Goal: Transaction & Acquisition: Purchase product/service

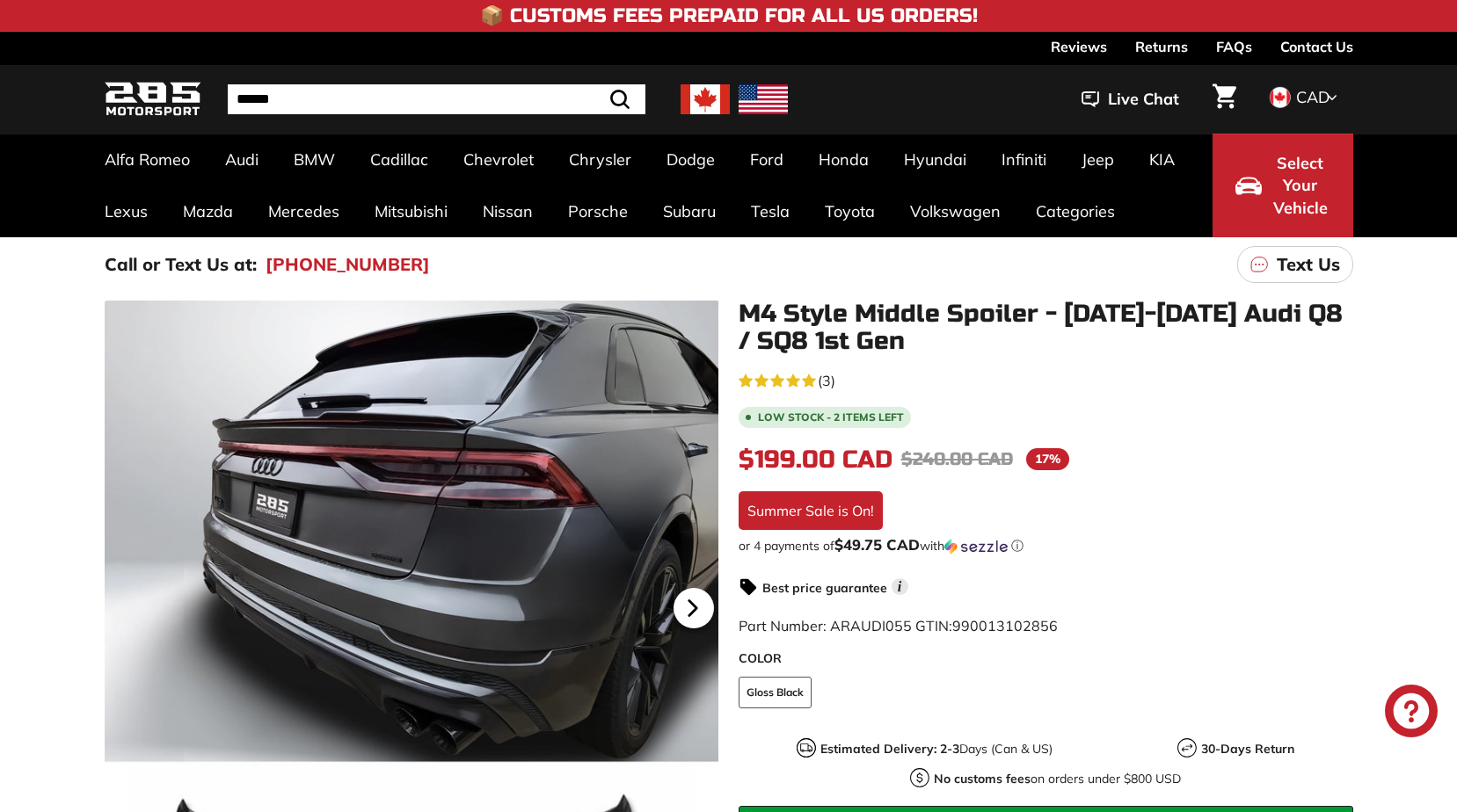
click at [696, 605] on icon at bounding box center [693, 608] width 40 height 40
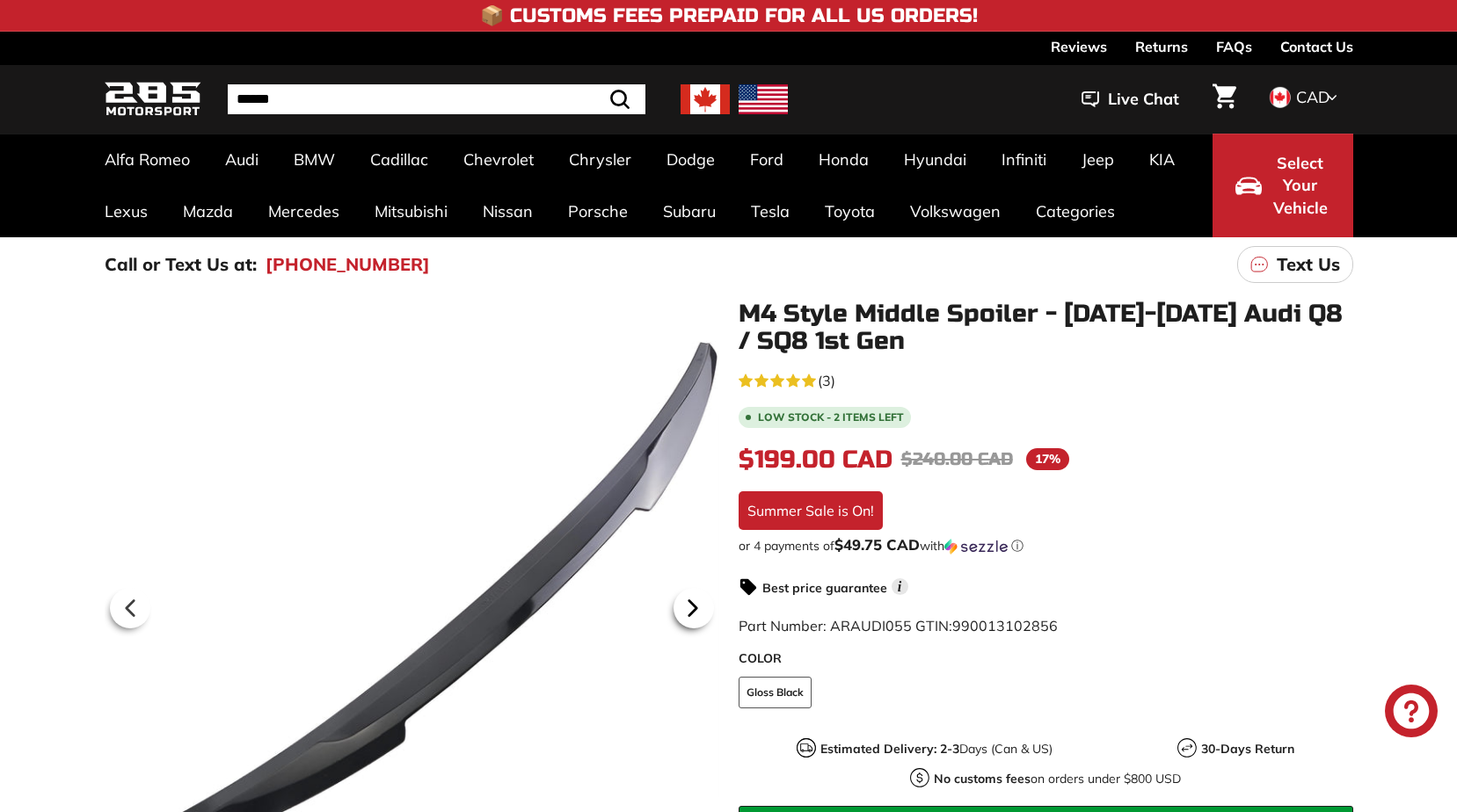
click at [696, 605] on icon at bounding box center [693, 608] width 40 height 40
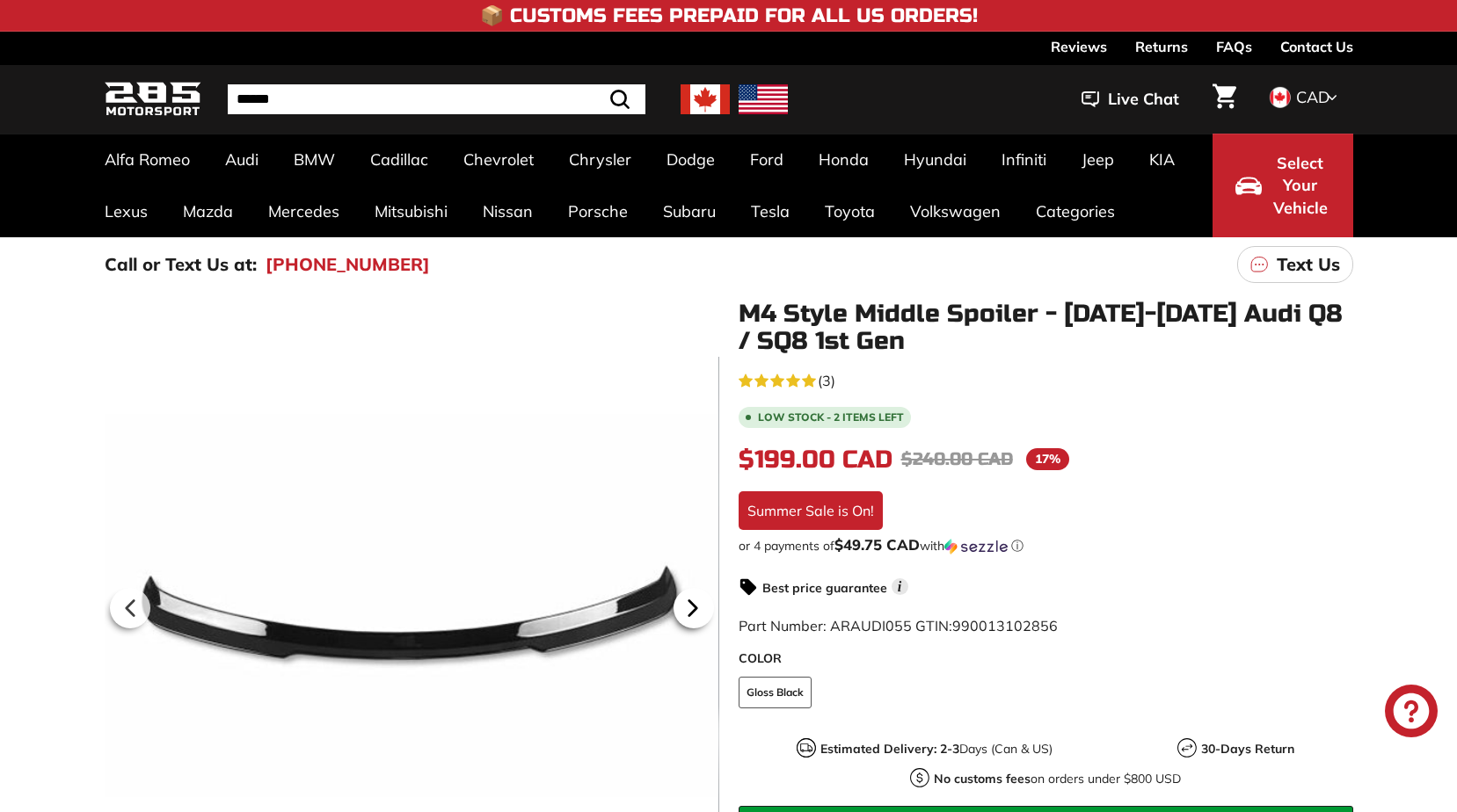
click at [696, 605] on icon at bounding box center [693, 608] width 40 height 40
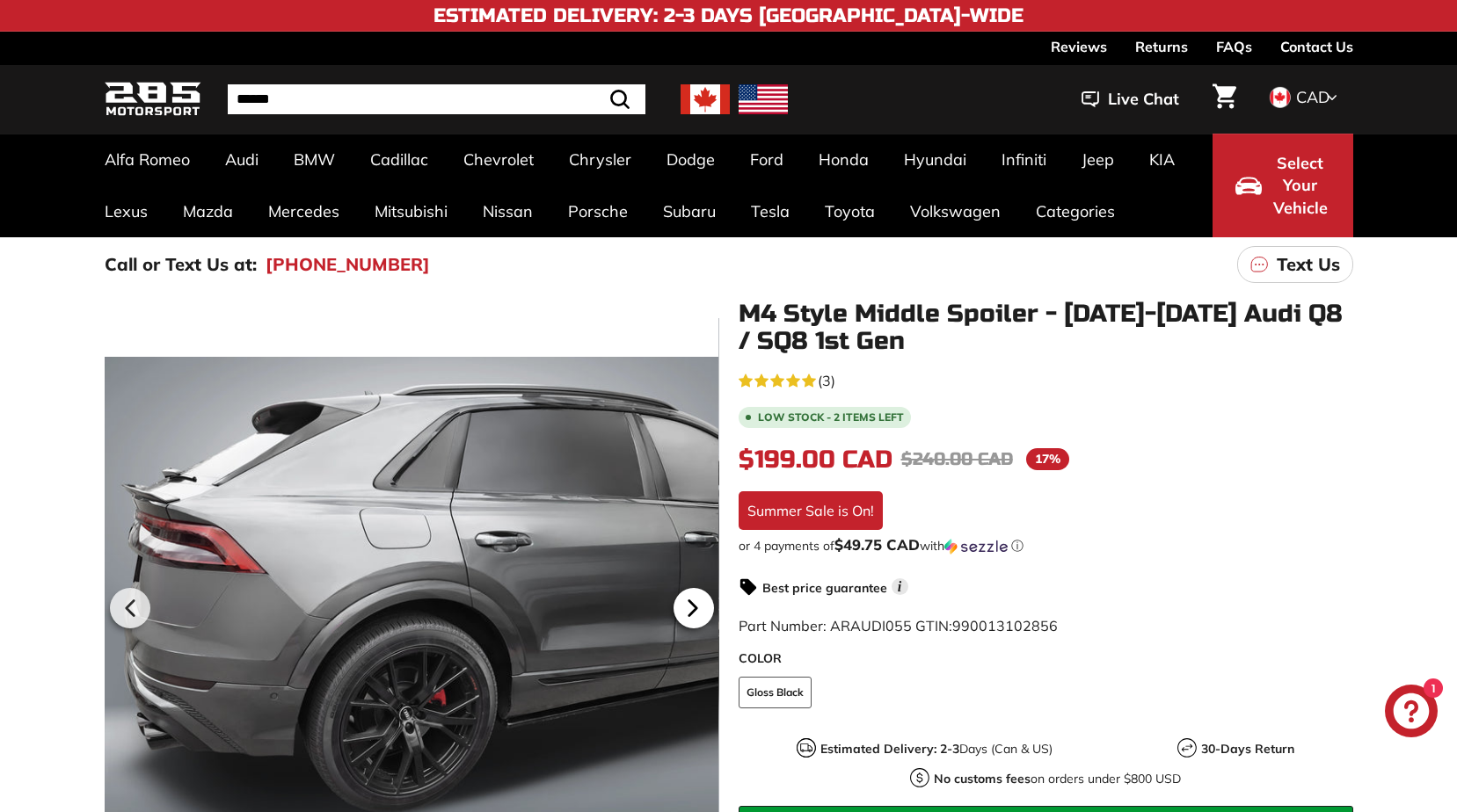
click at [696, 605] on icon at bounding box center [693, 608] width 40 height 40
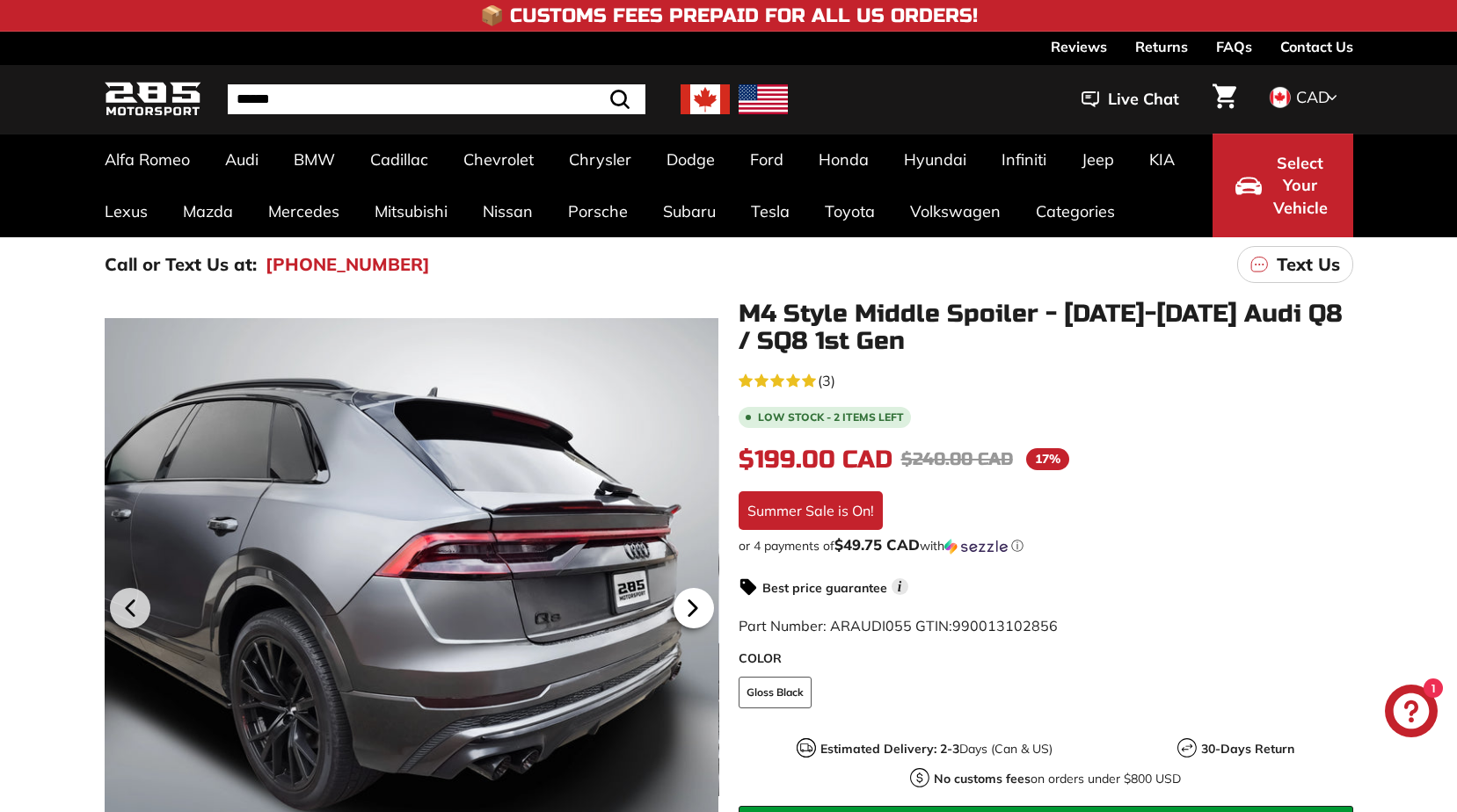
click at [696, 605] on icon at bounding box center [693, 608] width 40 height 40
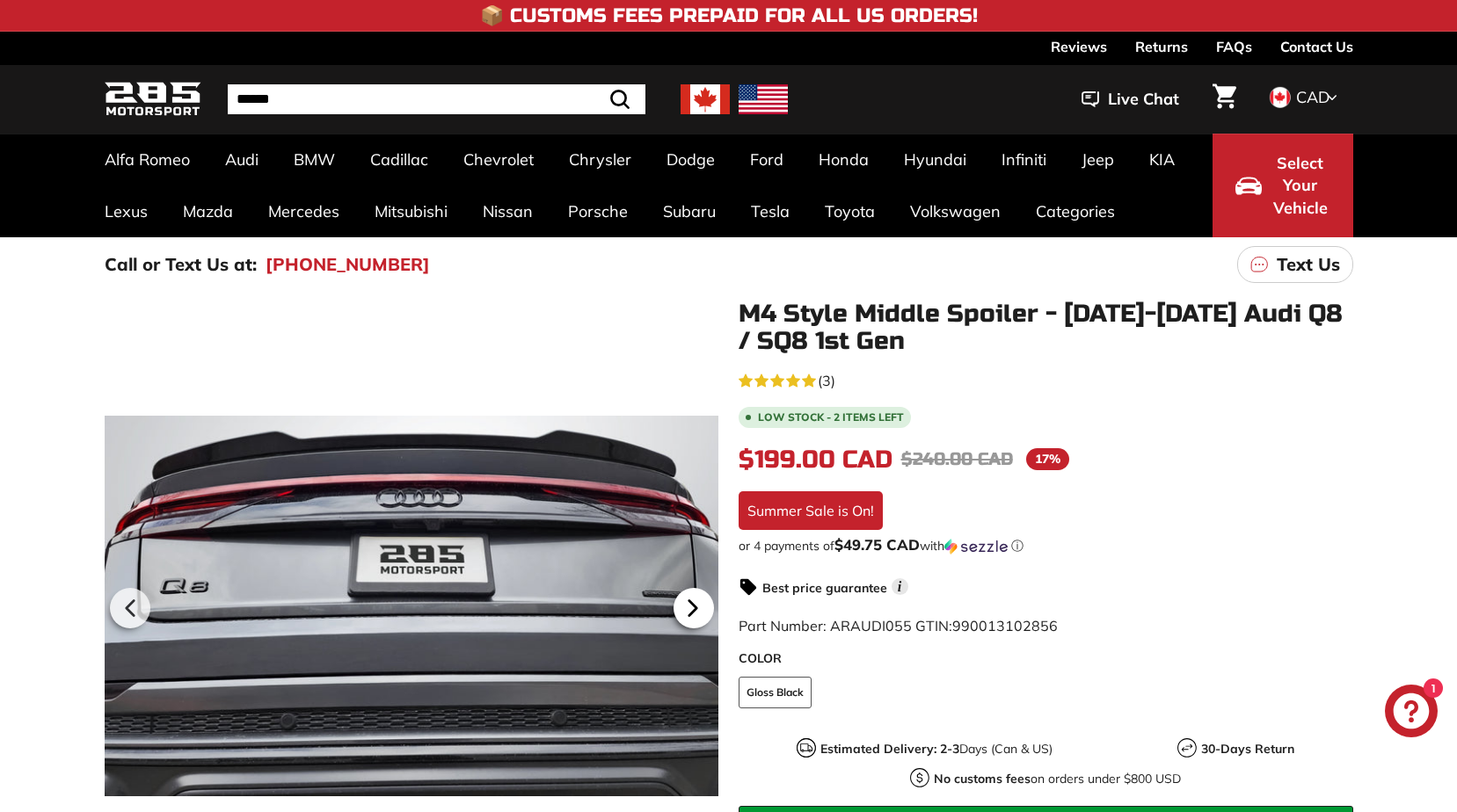
scroll to position [0, 321]
click at [696, 605] on icon at bounding box center [693, 608] width 40 height 40
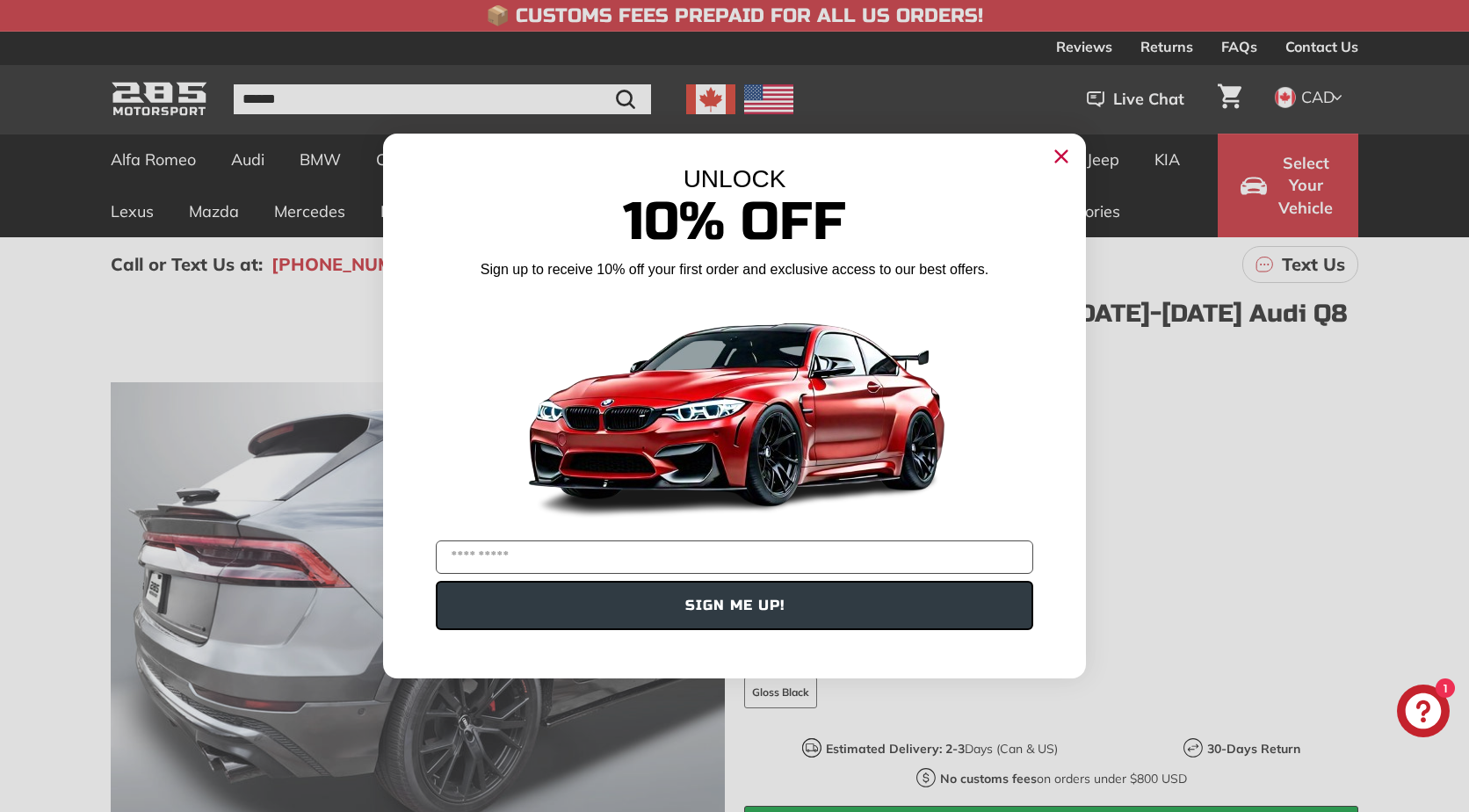
click at [1066, 165] on circle "Close dialog" at bounding box center [1061, 156] width 26 height 26
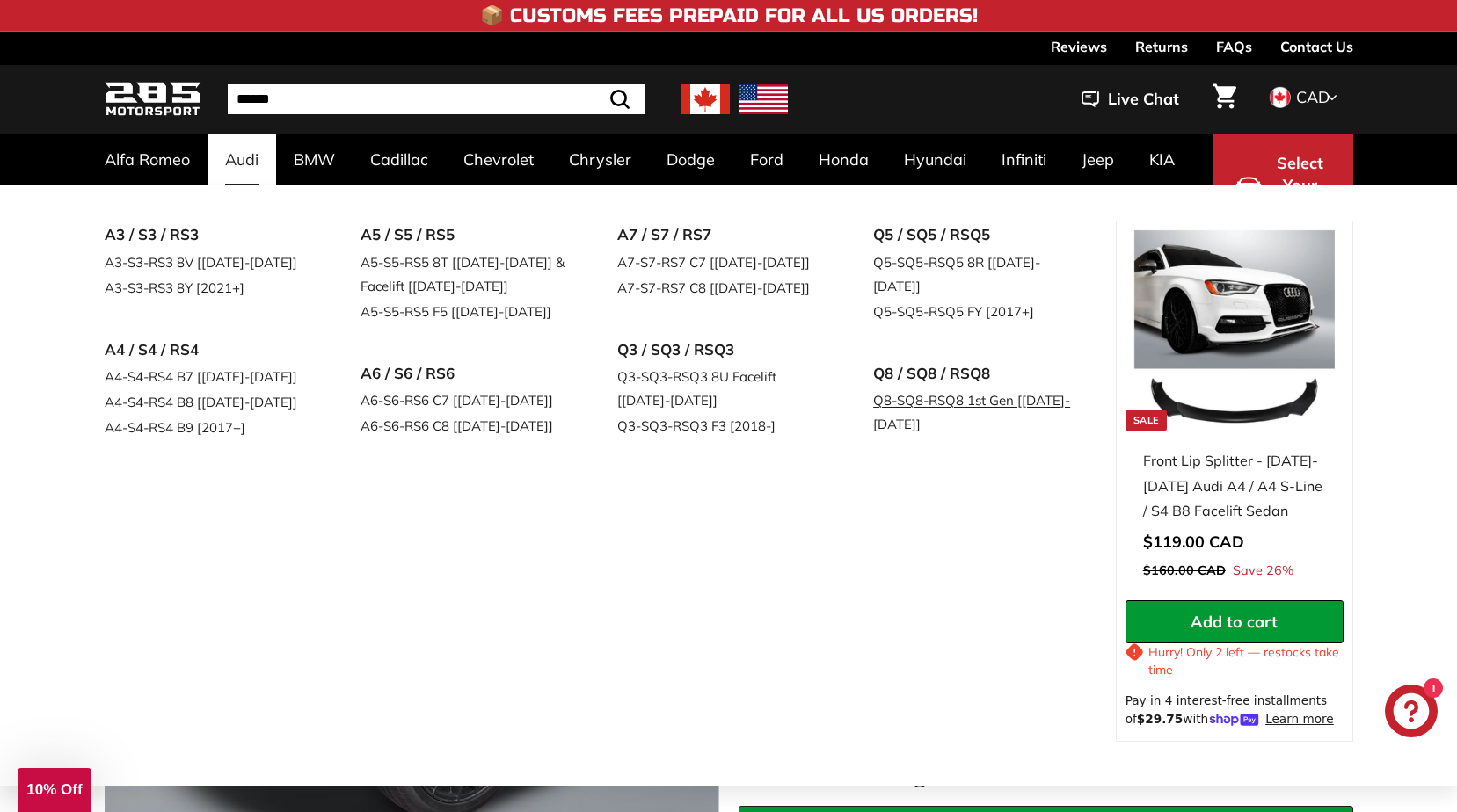
click at [911, 387] on link "Q8-SQ8-RSQ8 1st Gen [[DATE]-[DATE]]" at bounding box center [977, 412] width 208 height 49
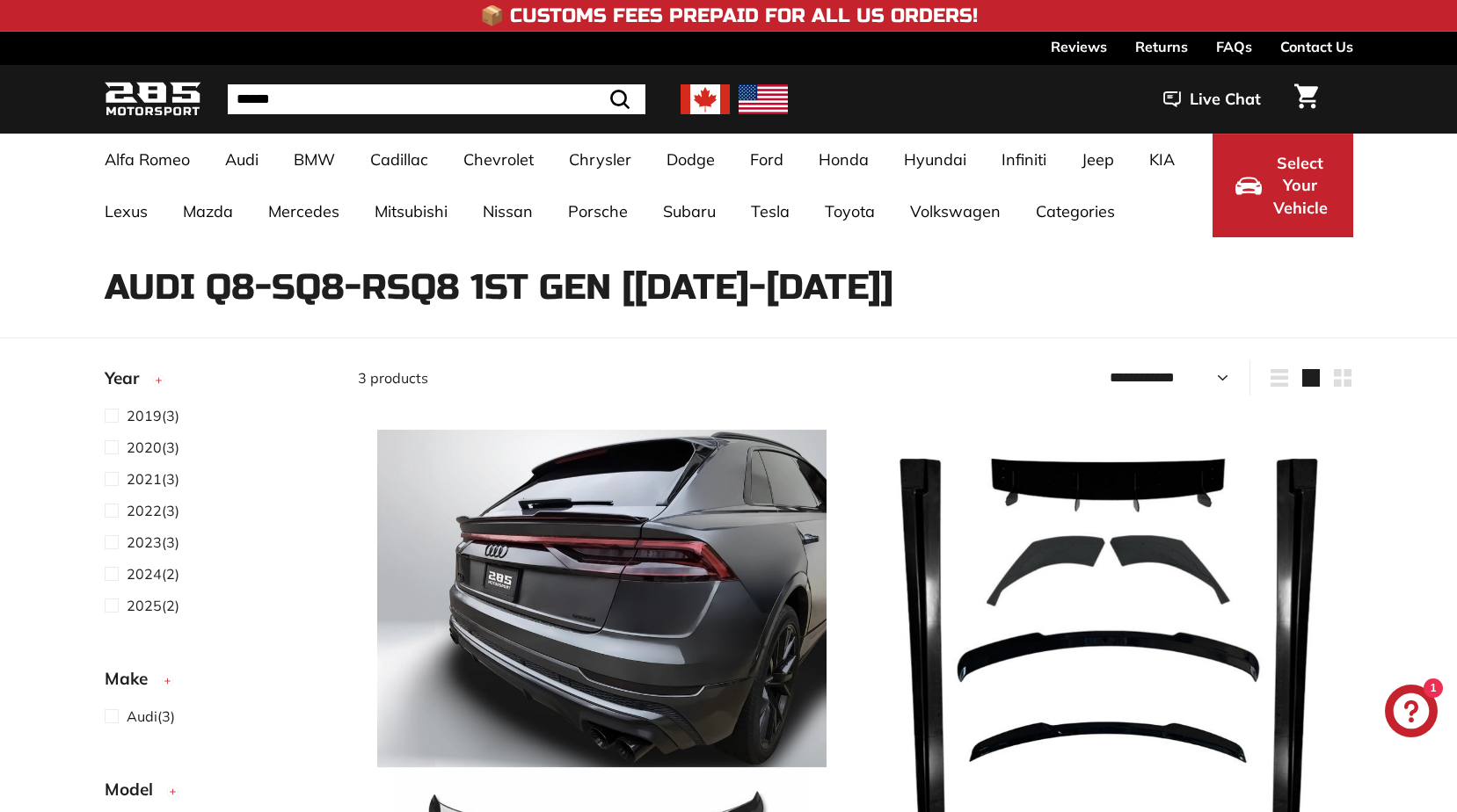
select select "**********"
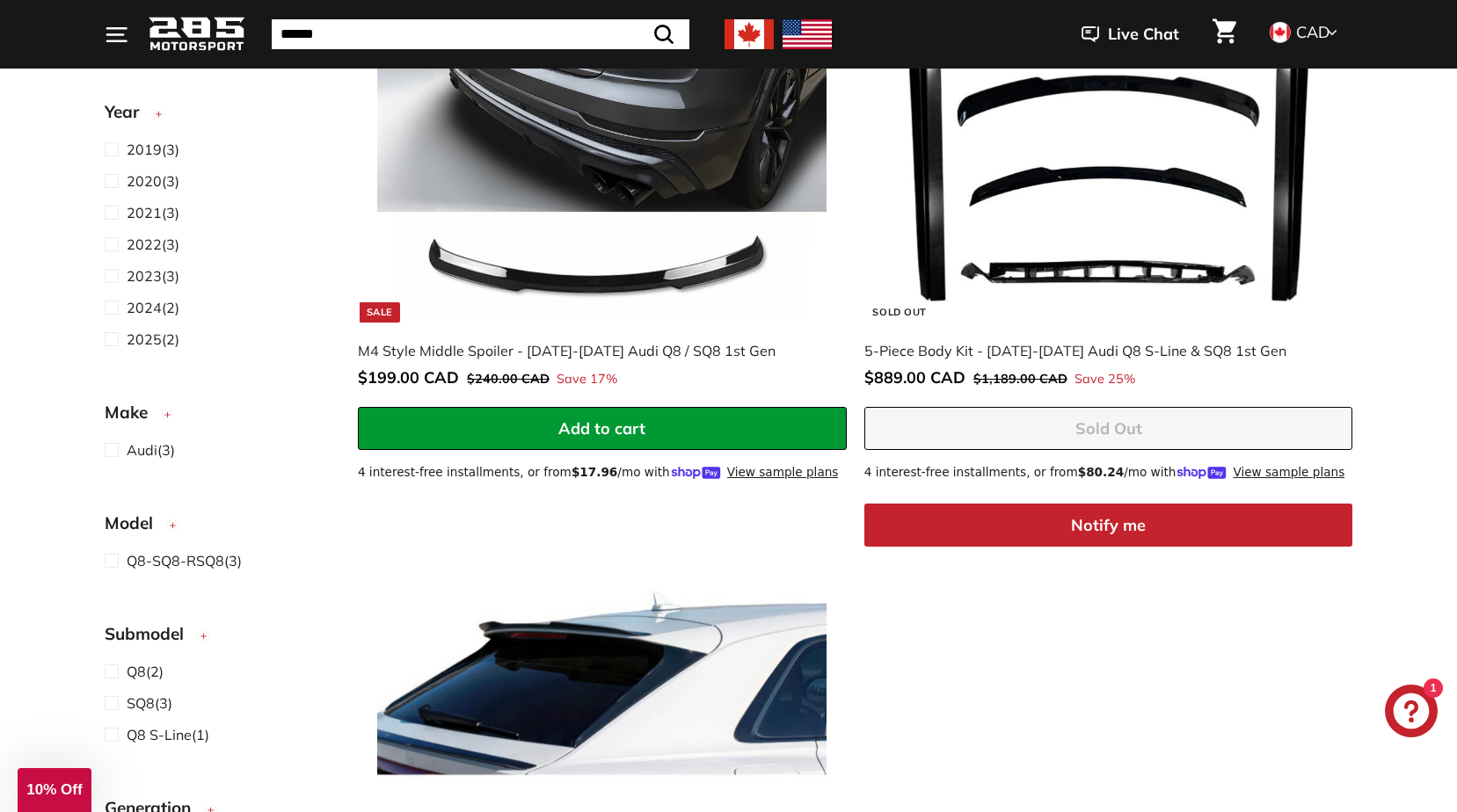
scroll to position [528, 0]
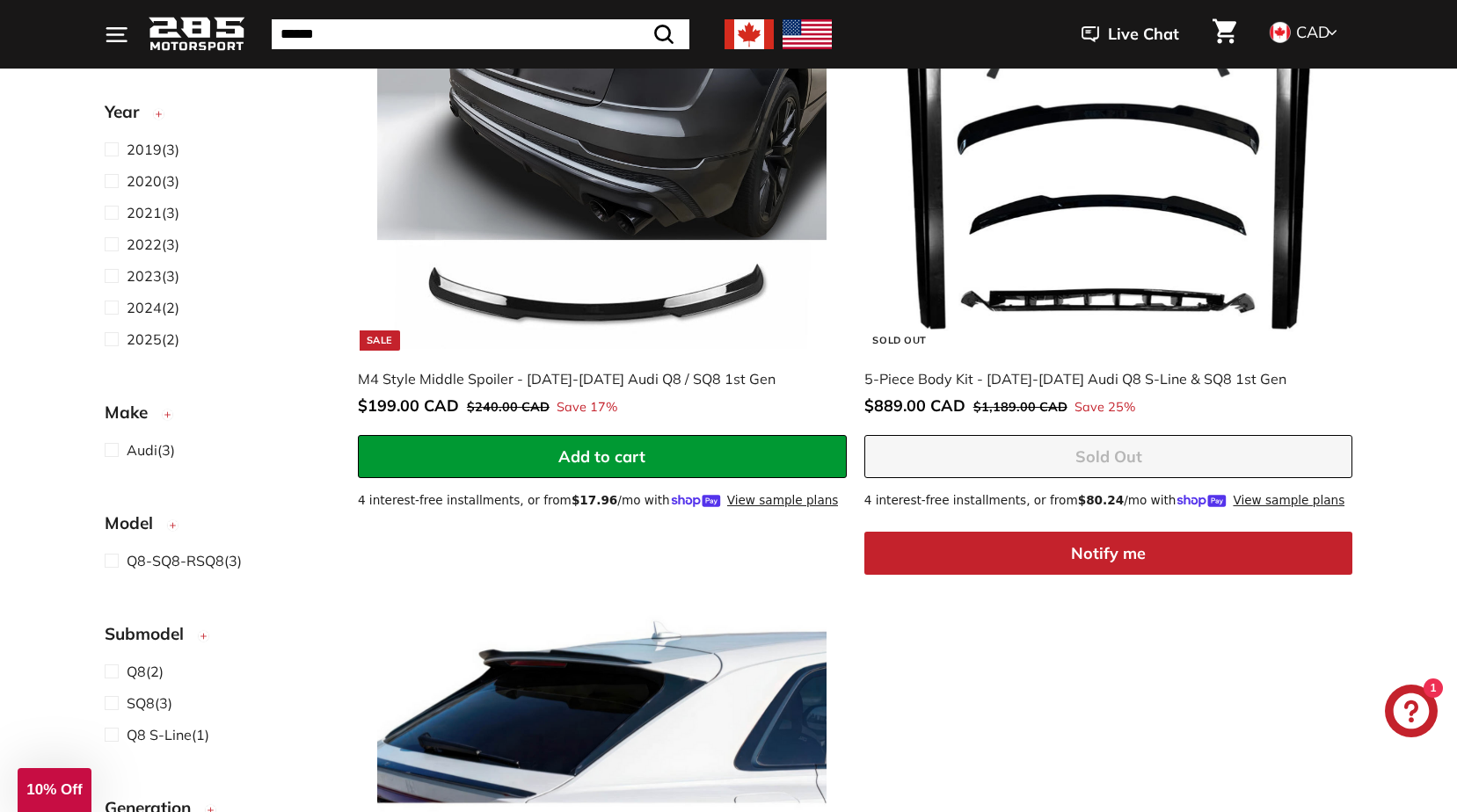
click at [1024, 265] on img at bounding box center [1109, 126] width 449 height 449
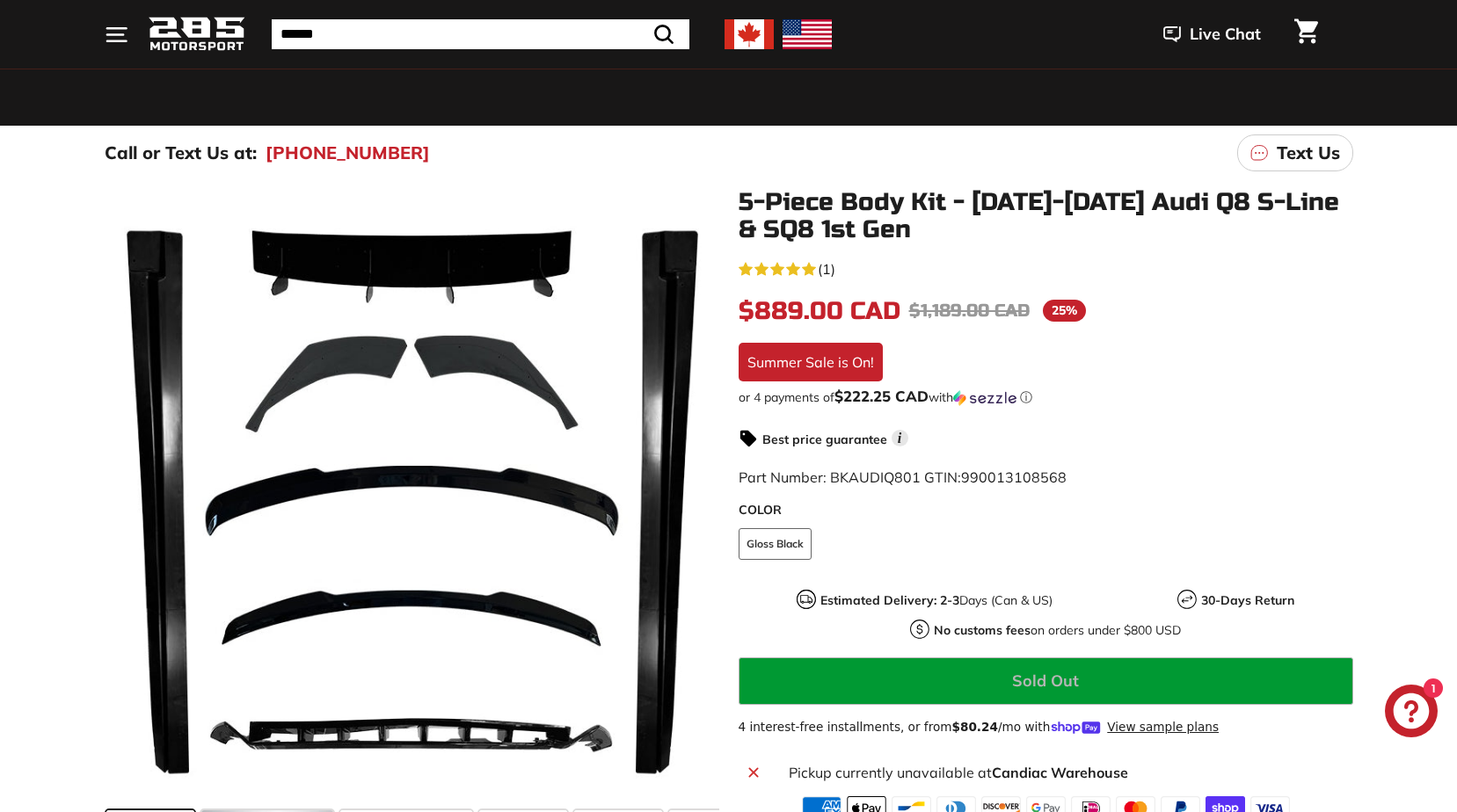
scroll to position [351, 0]
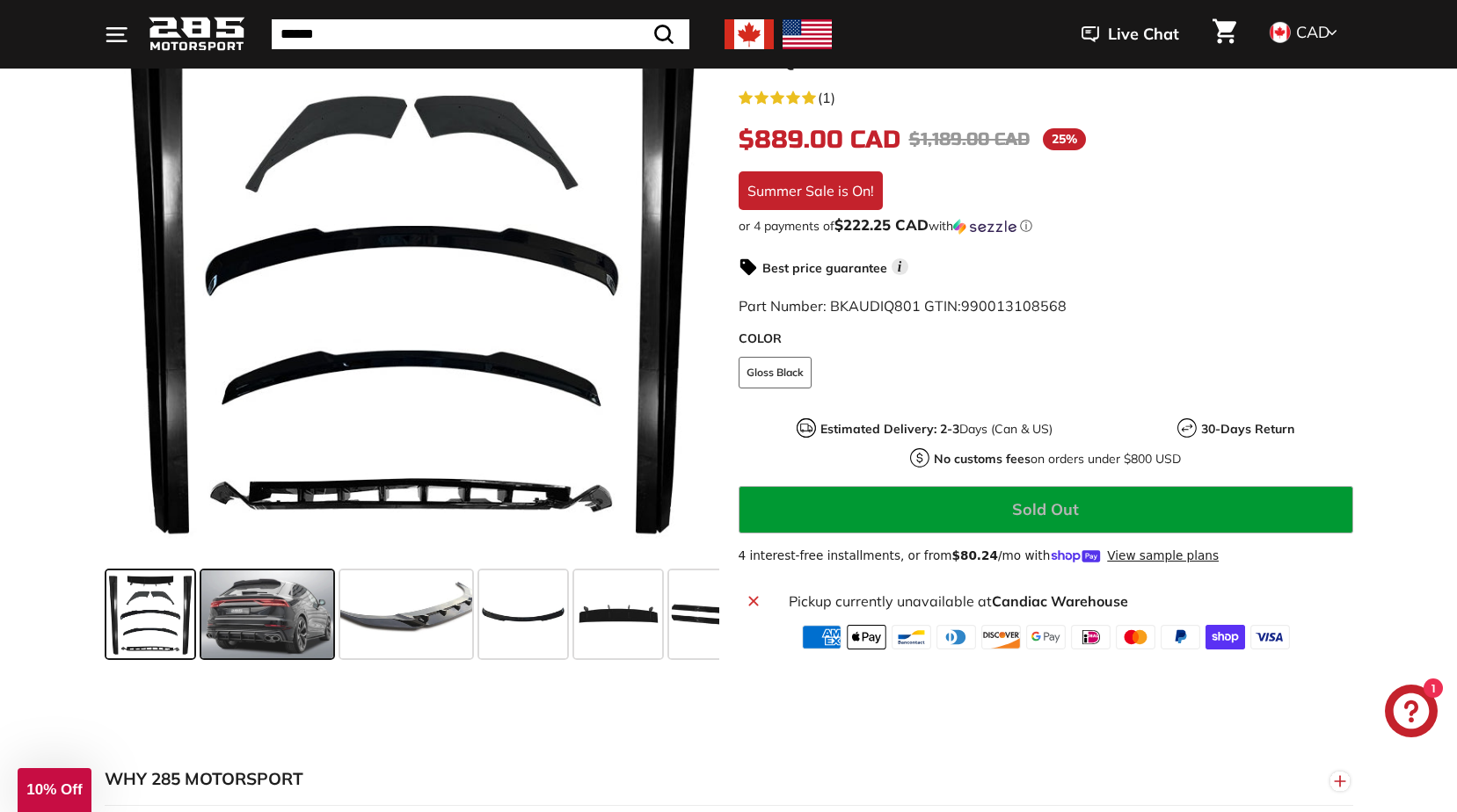
click at [284, 629] on span at bounding box center [267, 615] width 131 height 88
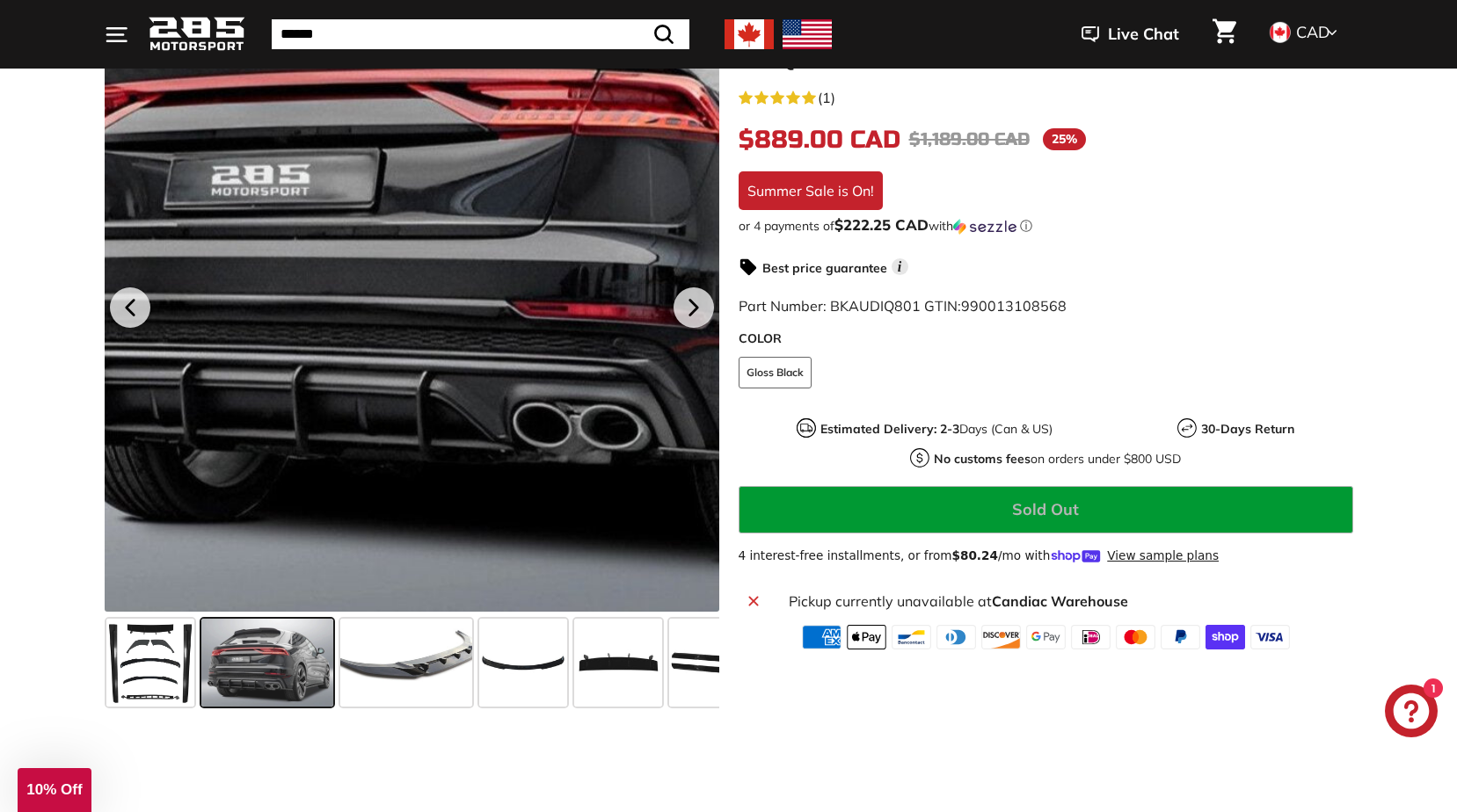
scroll to position [264, 0]
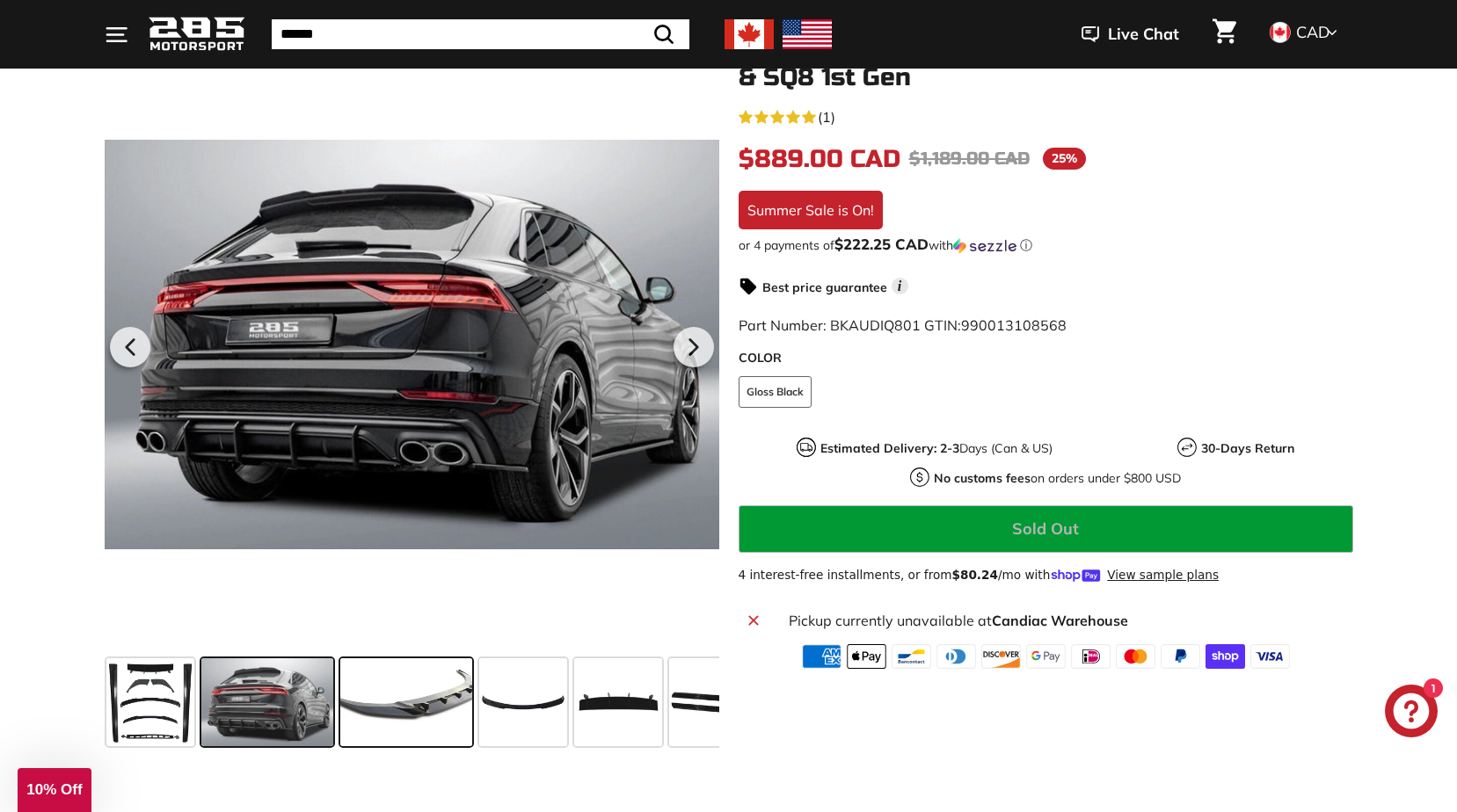
click at [402, 698] on span at bounding box center [406, 702] width 131 height 88
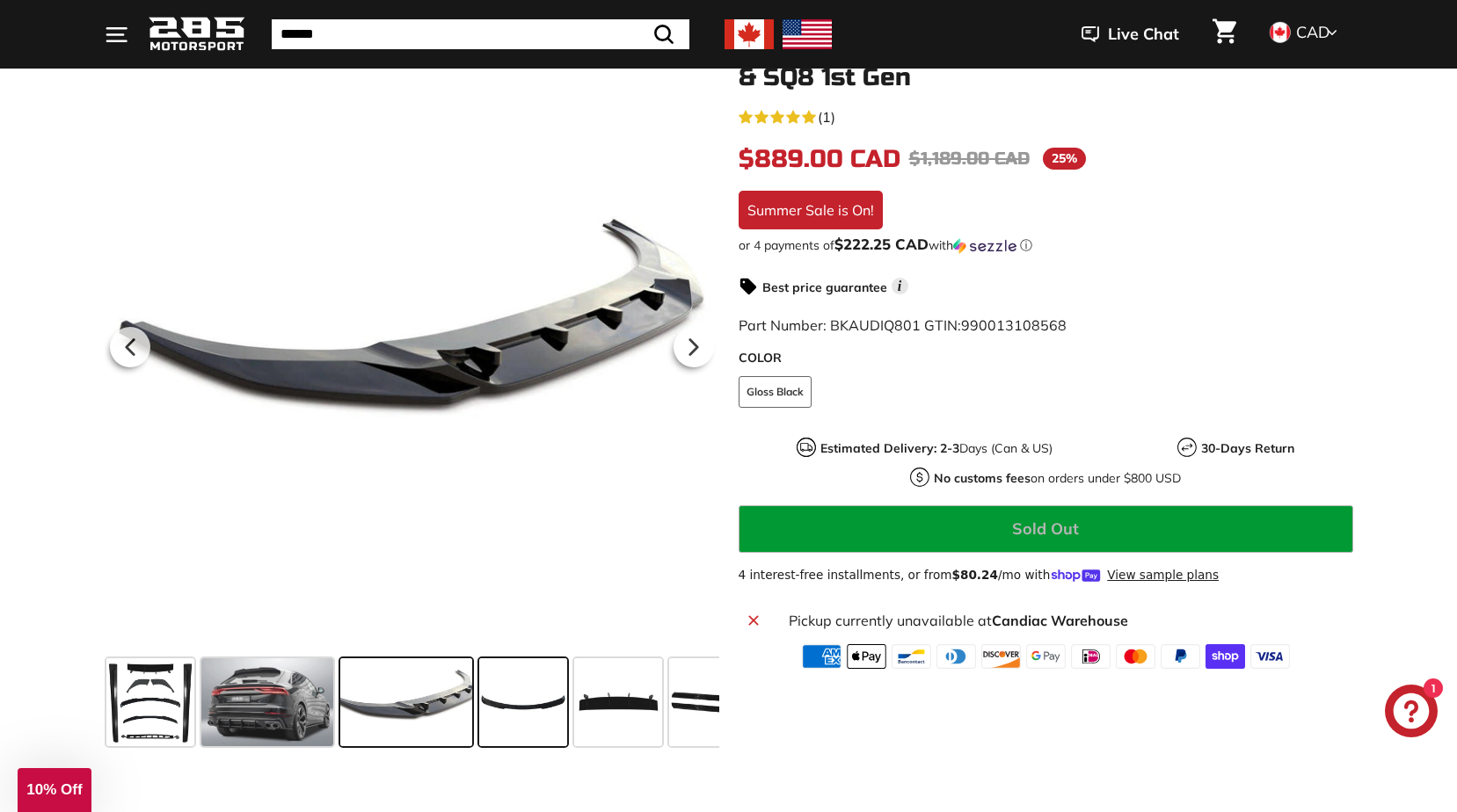
click at [547, 715] on span at bounding box center [523, 702] width 88 height 88
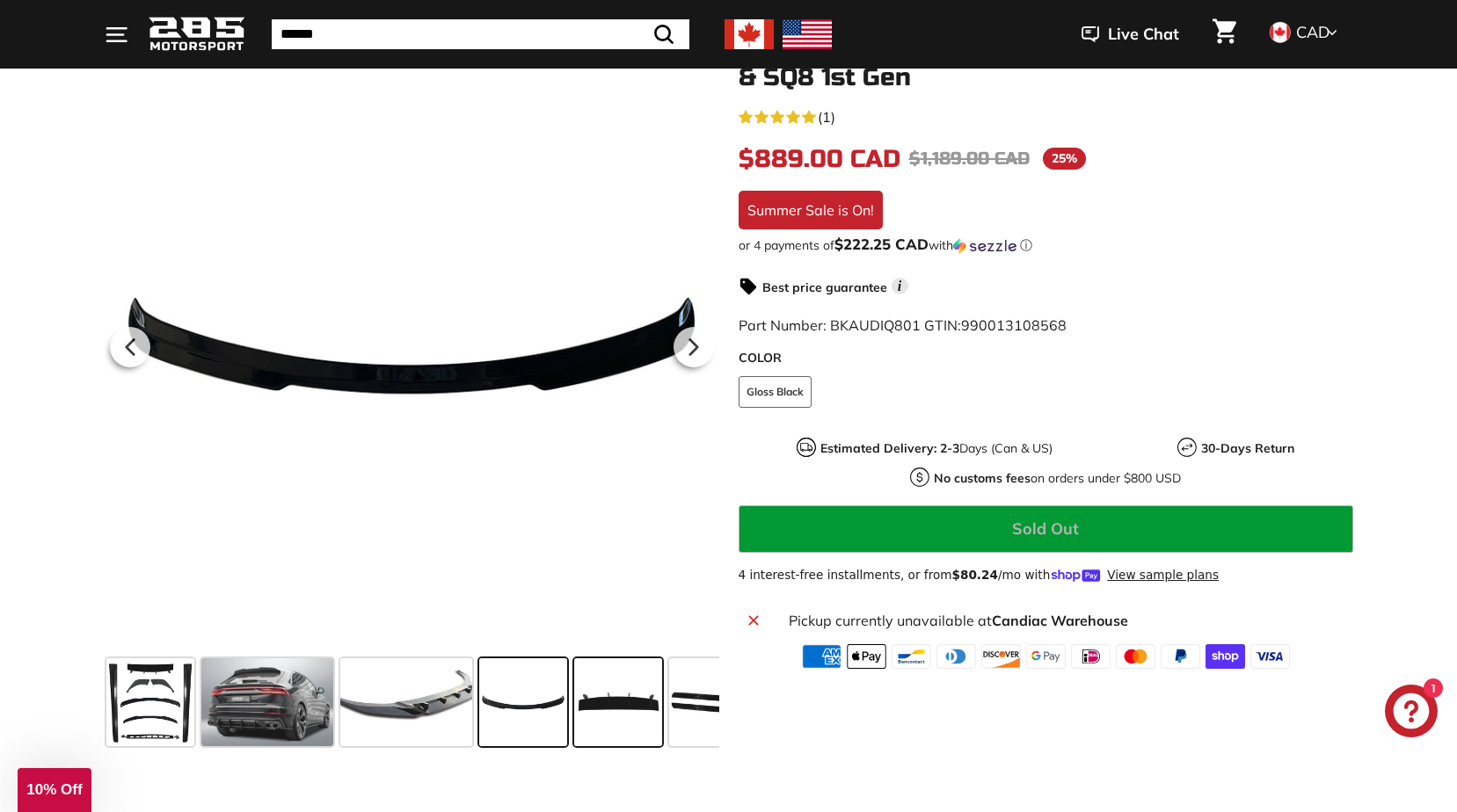
click at [612, 706] on span at bounding box center [618, 702] width 88 height 88
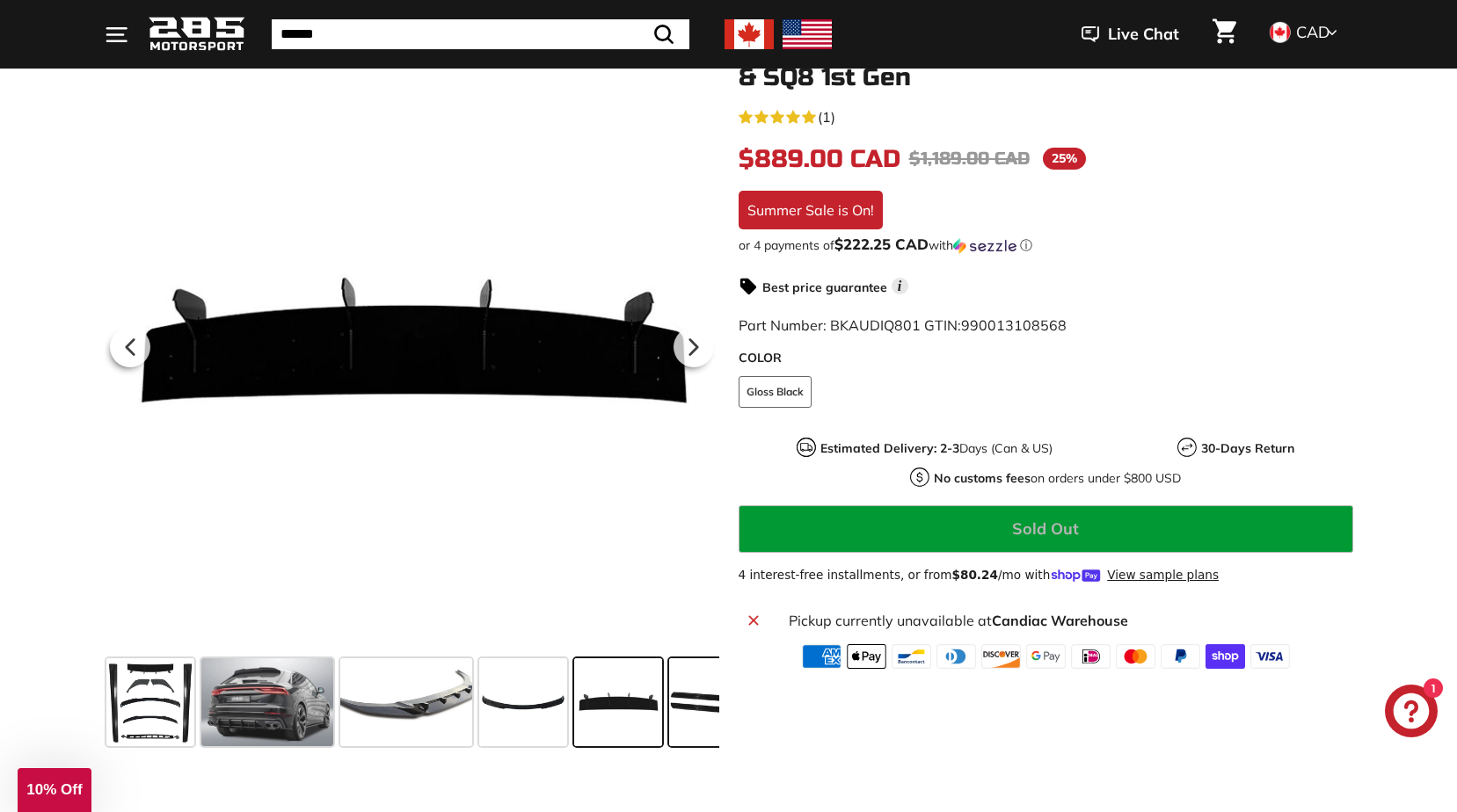
click at [709, 699] on span at bounding box center [713, 702] width 88 height 88
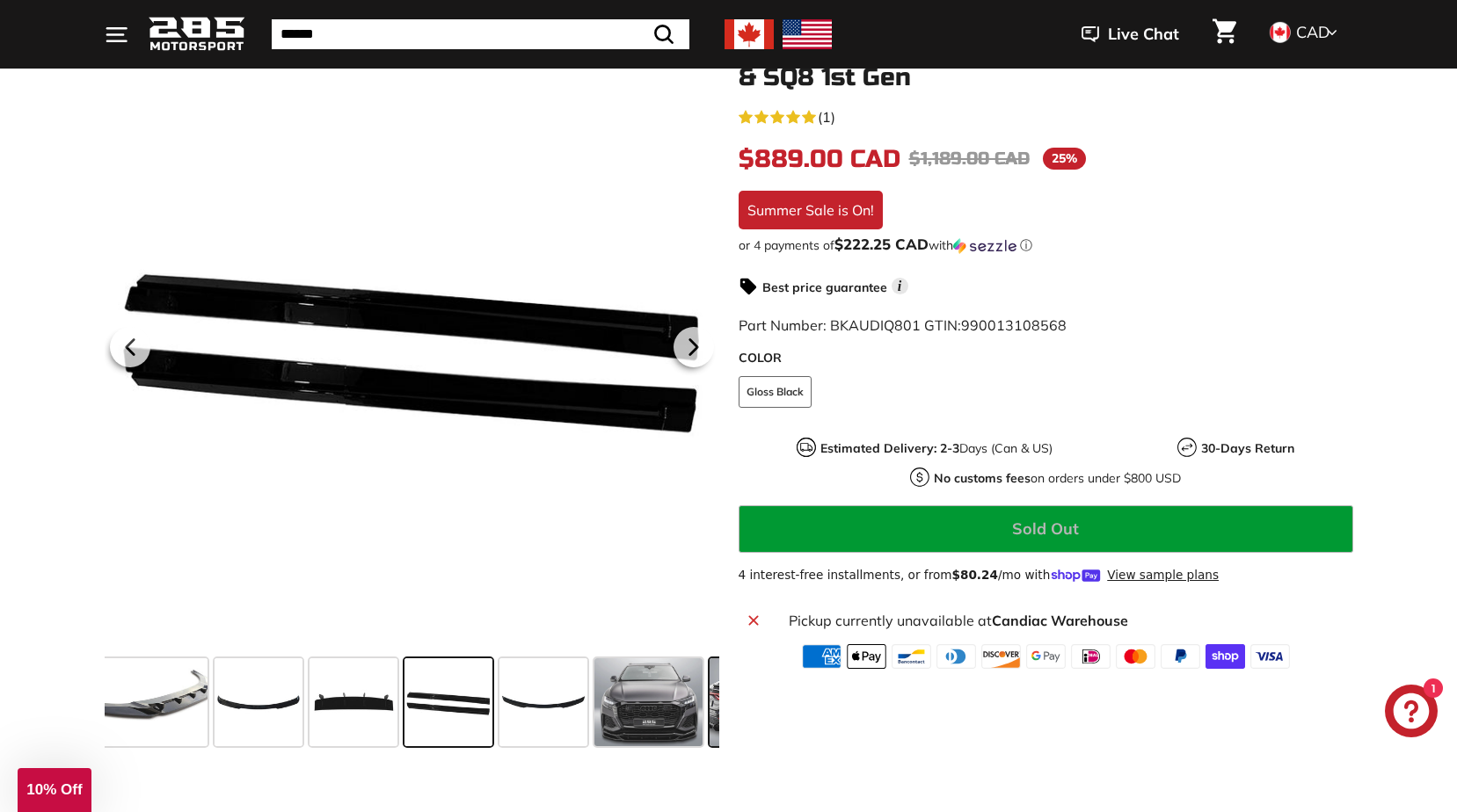
scroll to position [0, 301]
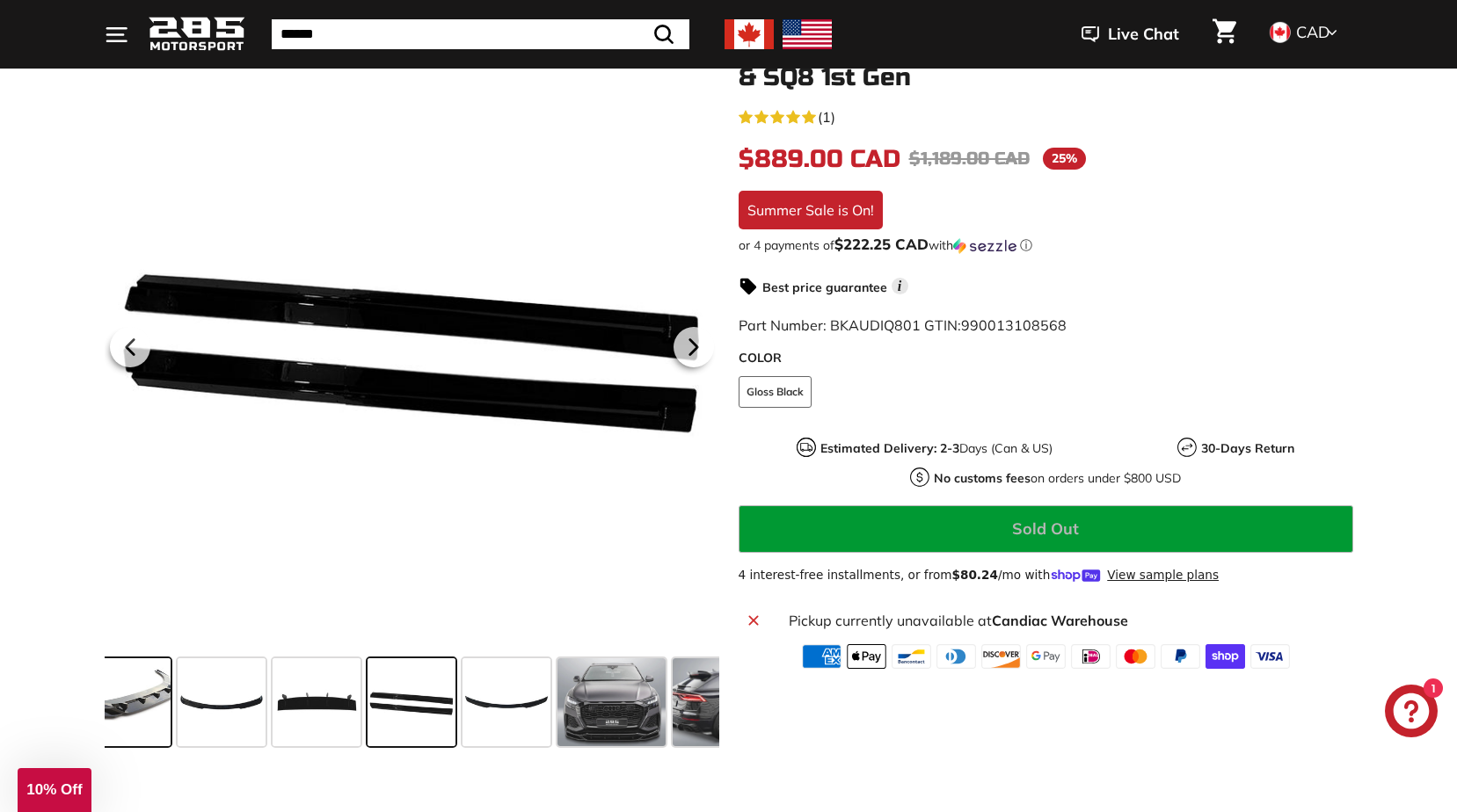
click at [136, 702] on span at bounding box center [104, 702] width 131 height 88
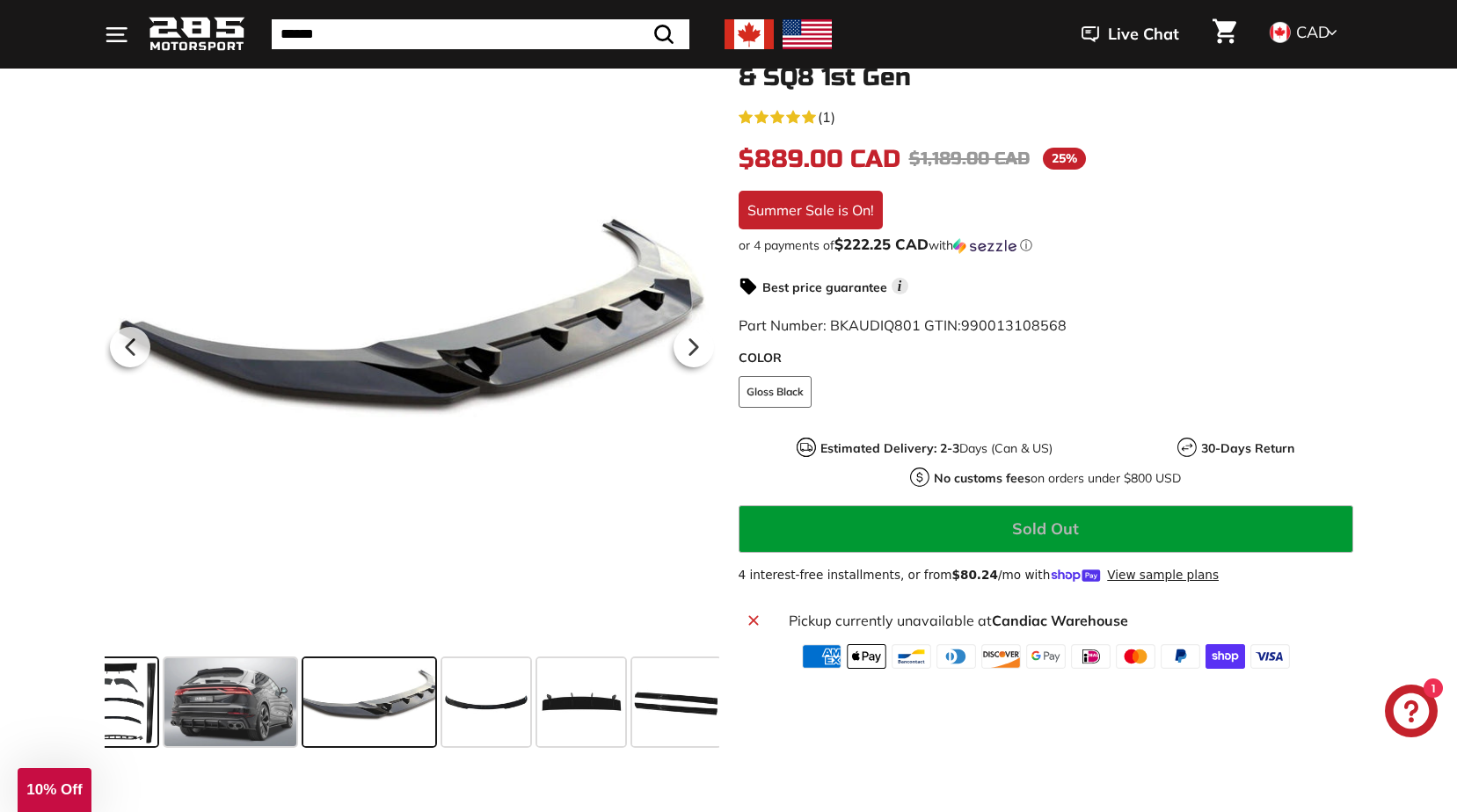
scroll to position [0, 0]
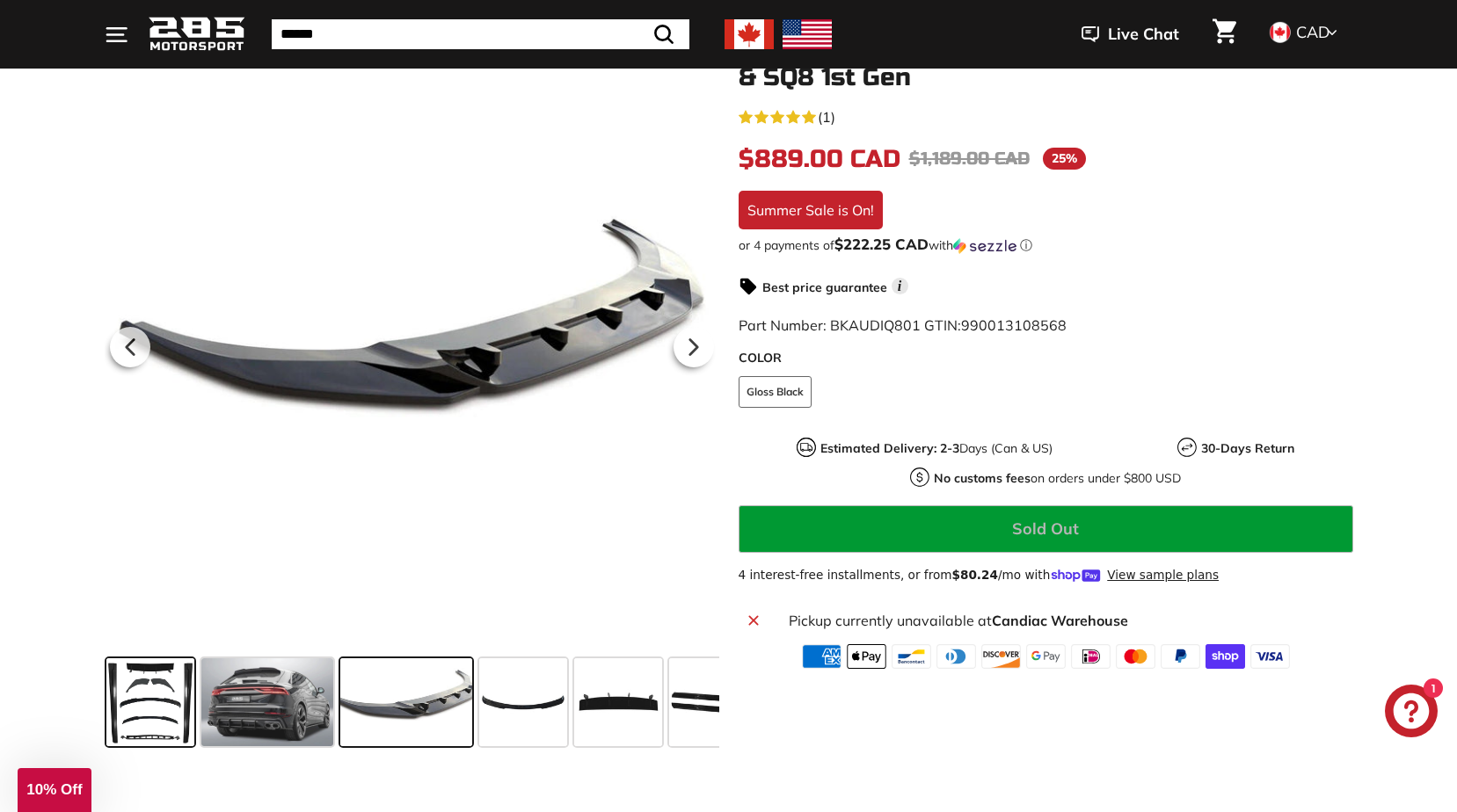
click at [129, 701] on span at bounding box center [150, 702] width 88 height 88
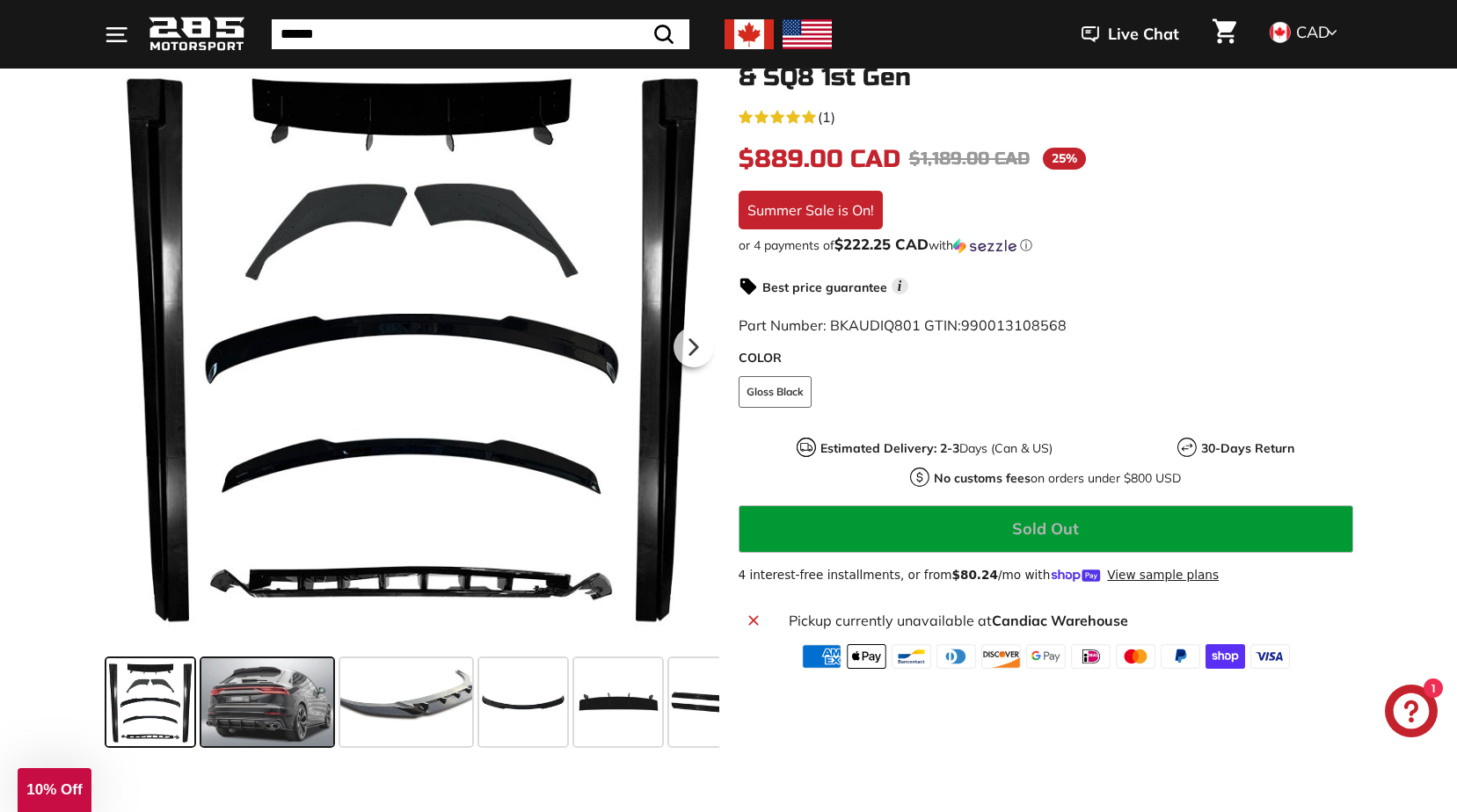
click at [242, 710] on span at bounding box center [267, 702] width 131 height 88
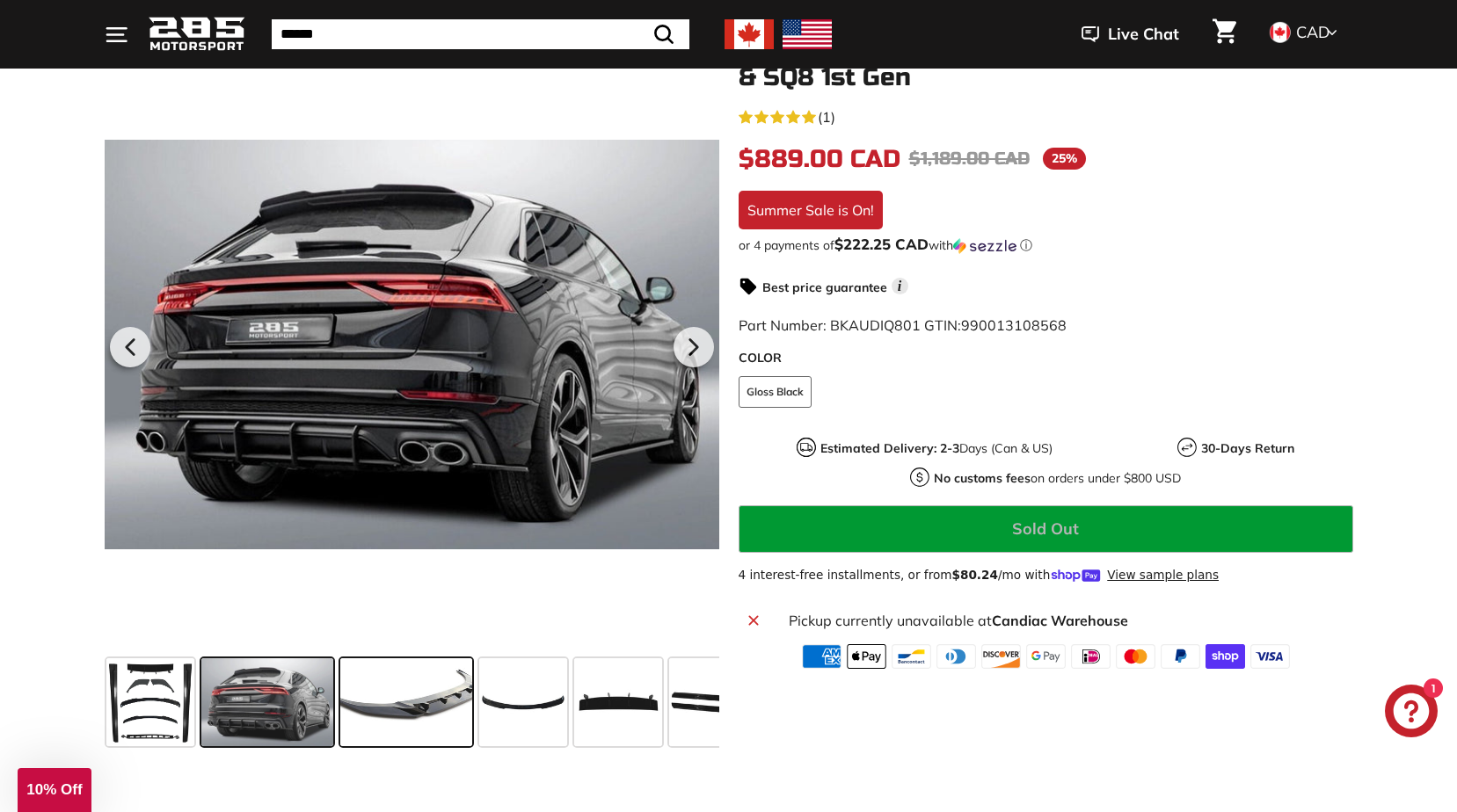
click at [446, 719] on span at bounding box center [406, 702] width 131 height 88
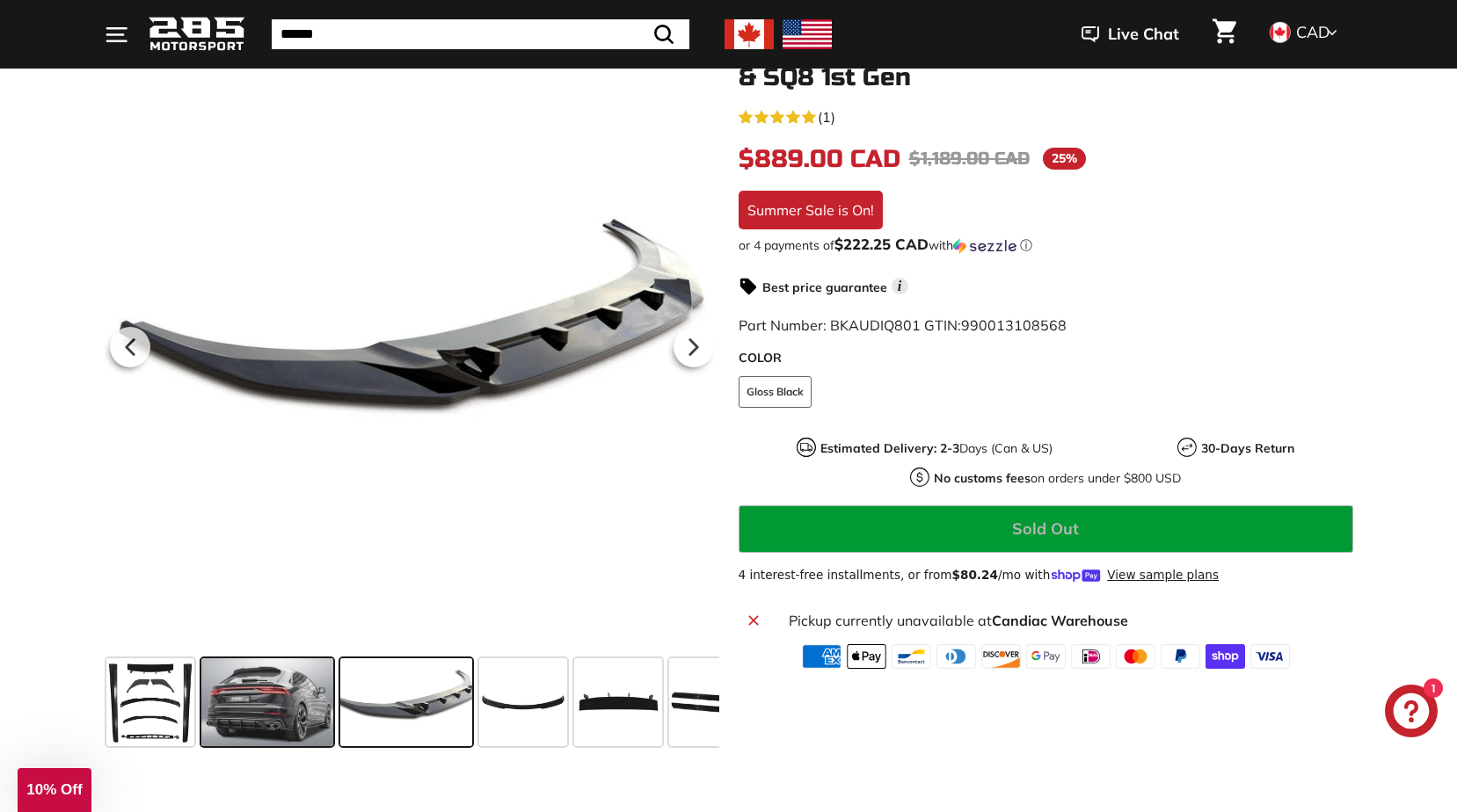
click at [258, 715] on span at bounding box center [267, 702] width 131 height 88
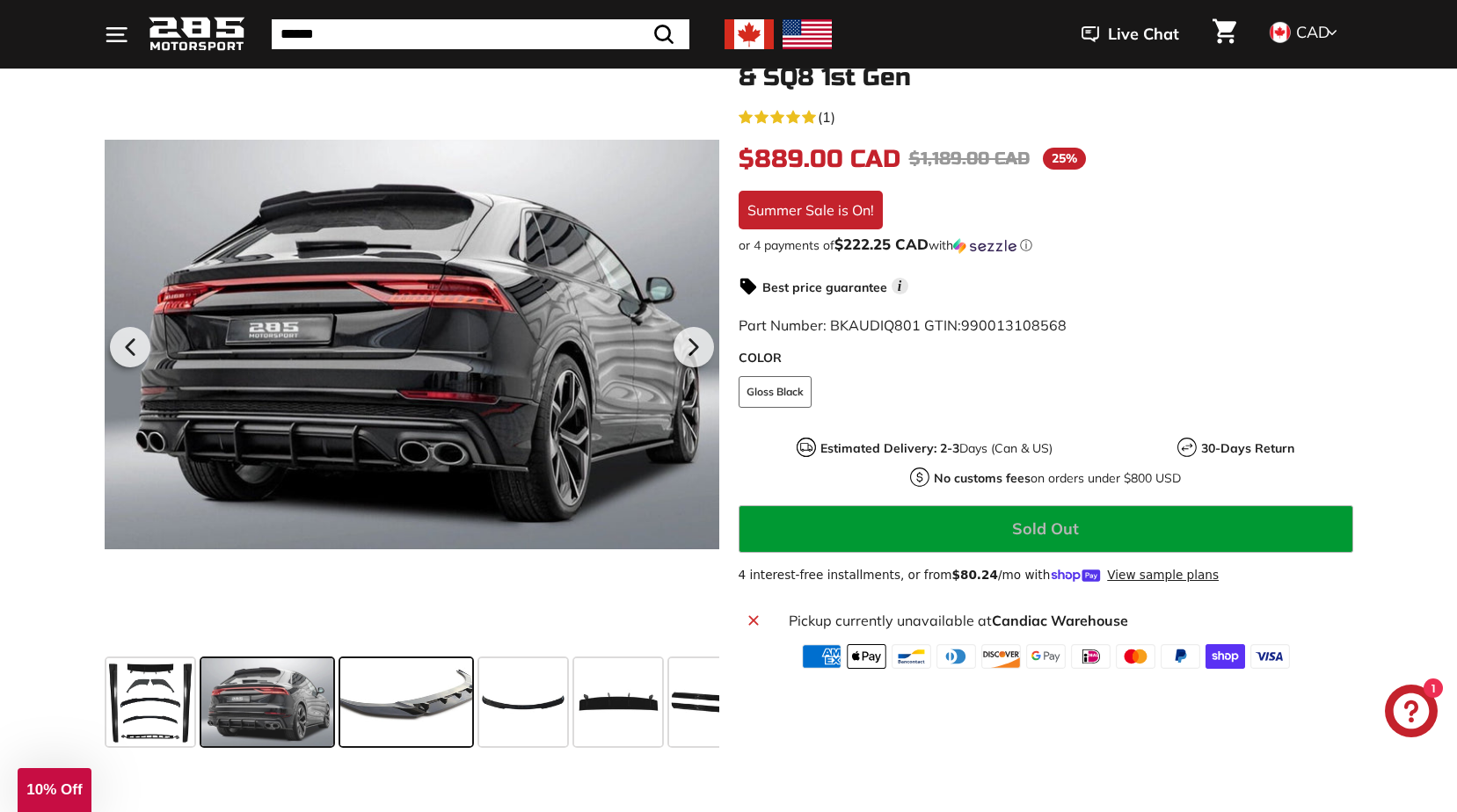
click at [379, 722] on span at bounding box center [406, 702] width 131 height 88
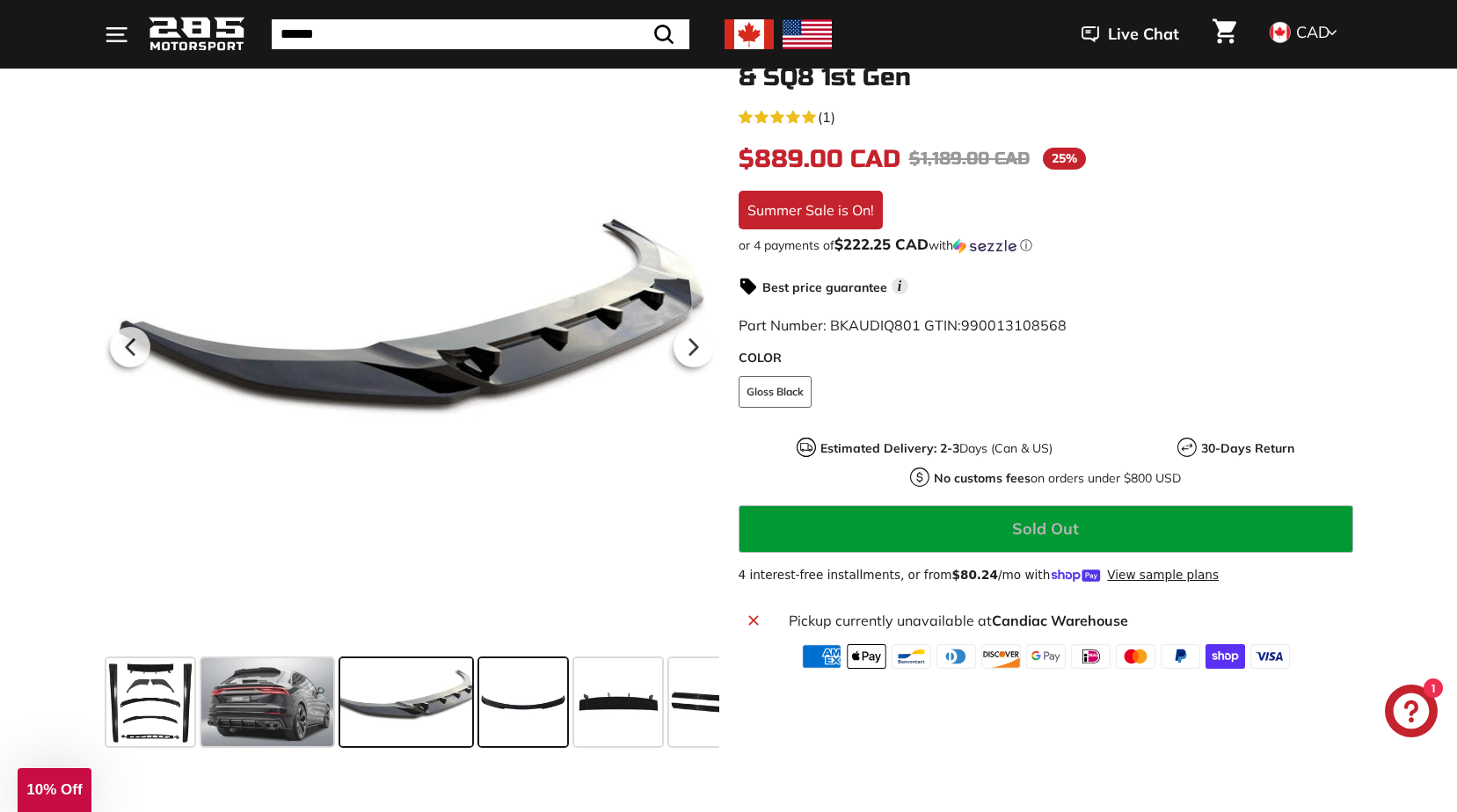
click at [506, 717] on span at bounding box center [523, 702] width 88 height 88
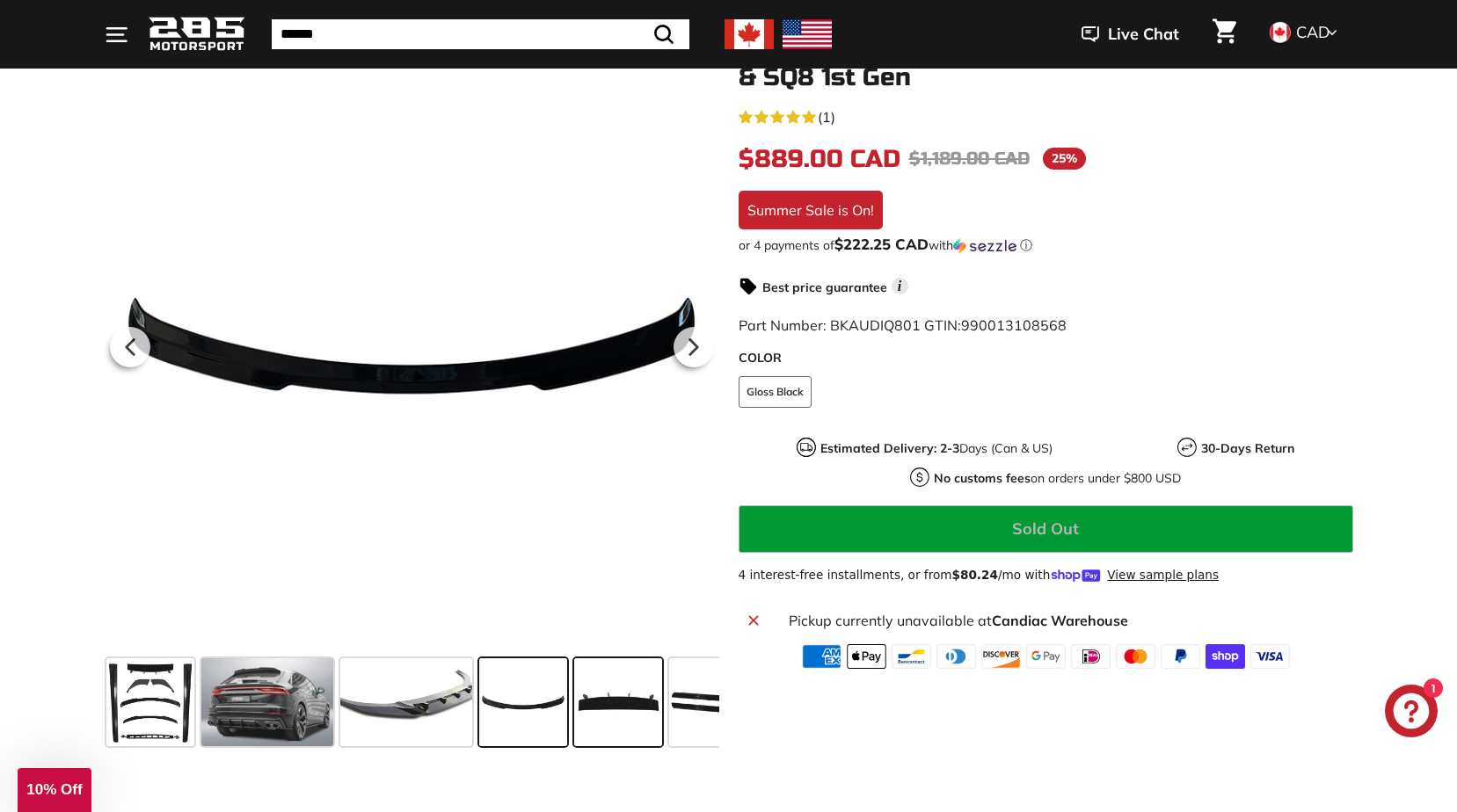
click at [582, 708] on span at bounding box center [618, 702] width 88 height 88
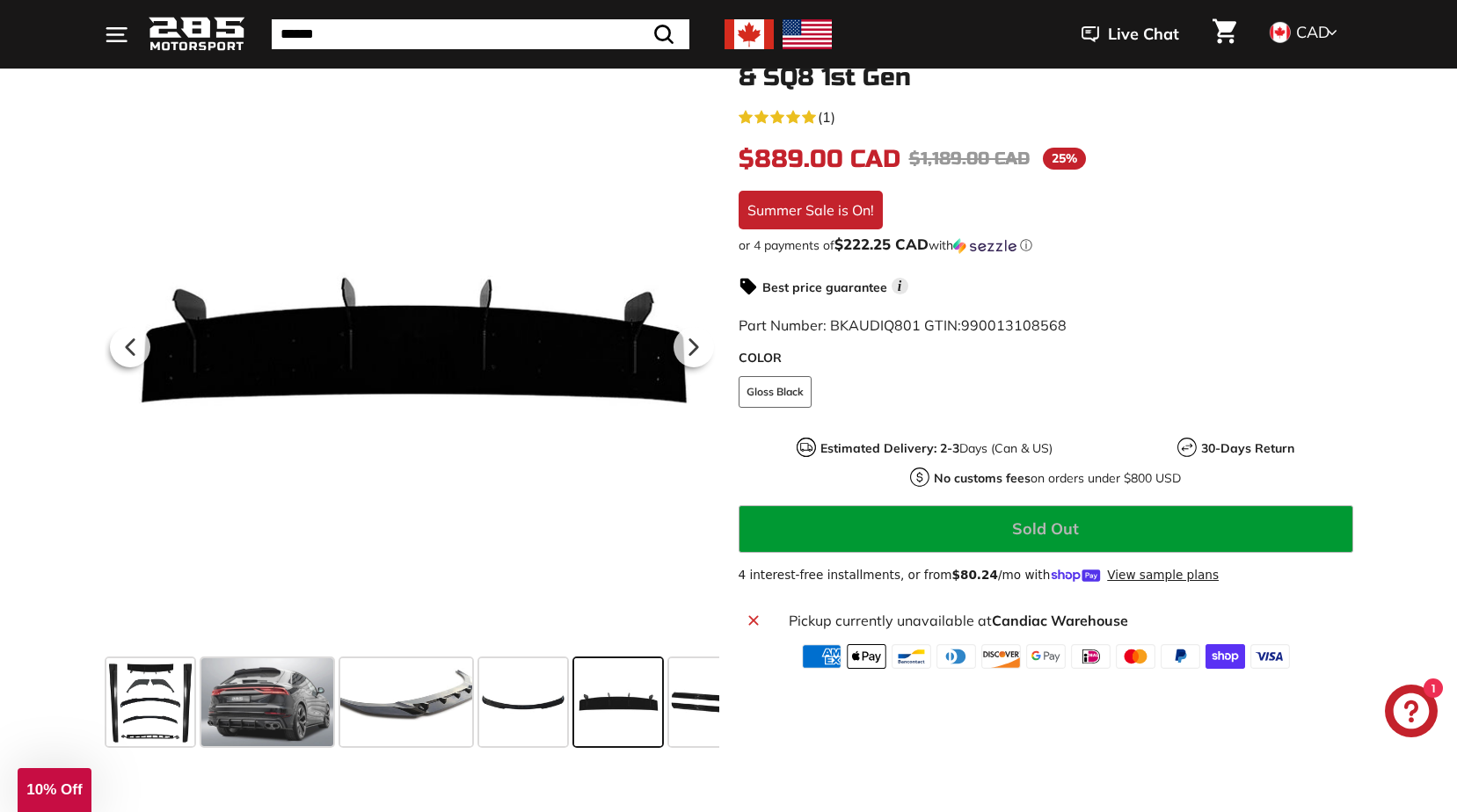
drag, startPoint x: 680, startPoint y: 711, endPoint x: 709, endPoint y: 712, distance: 29.0
click at [681, 712] on span at bounding box center [713, 702] width 88 height 88
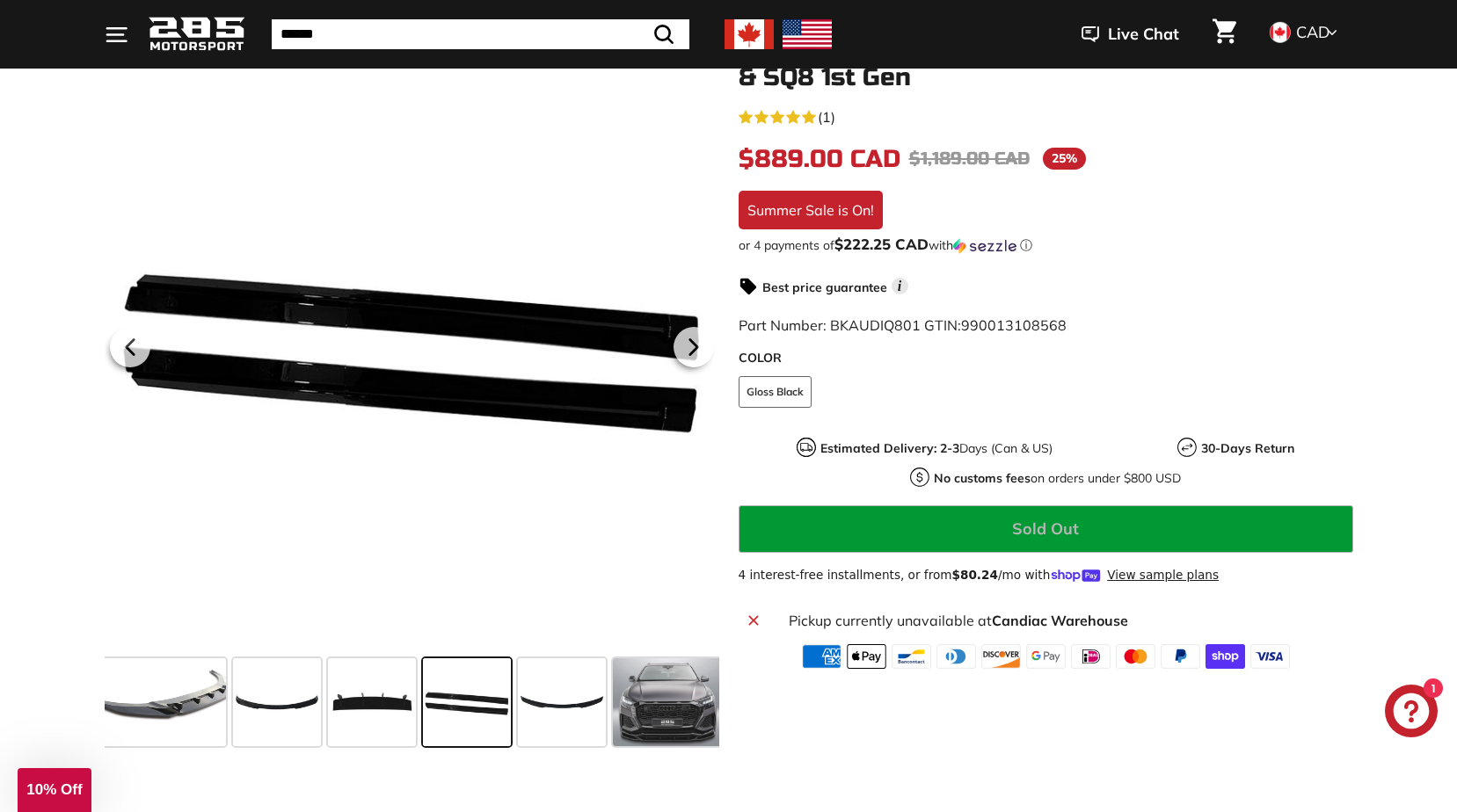
scroll to position [0, 301]
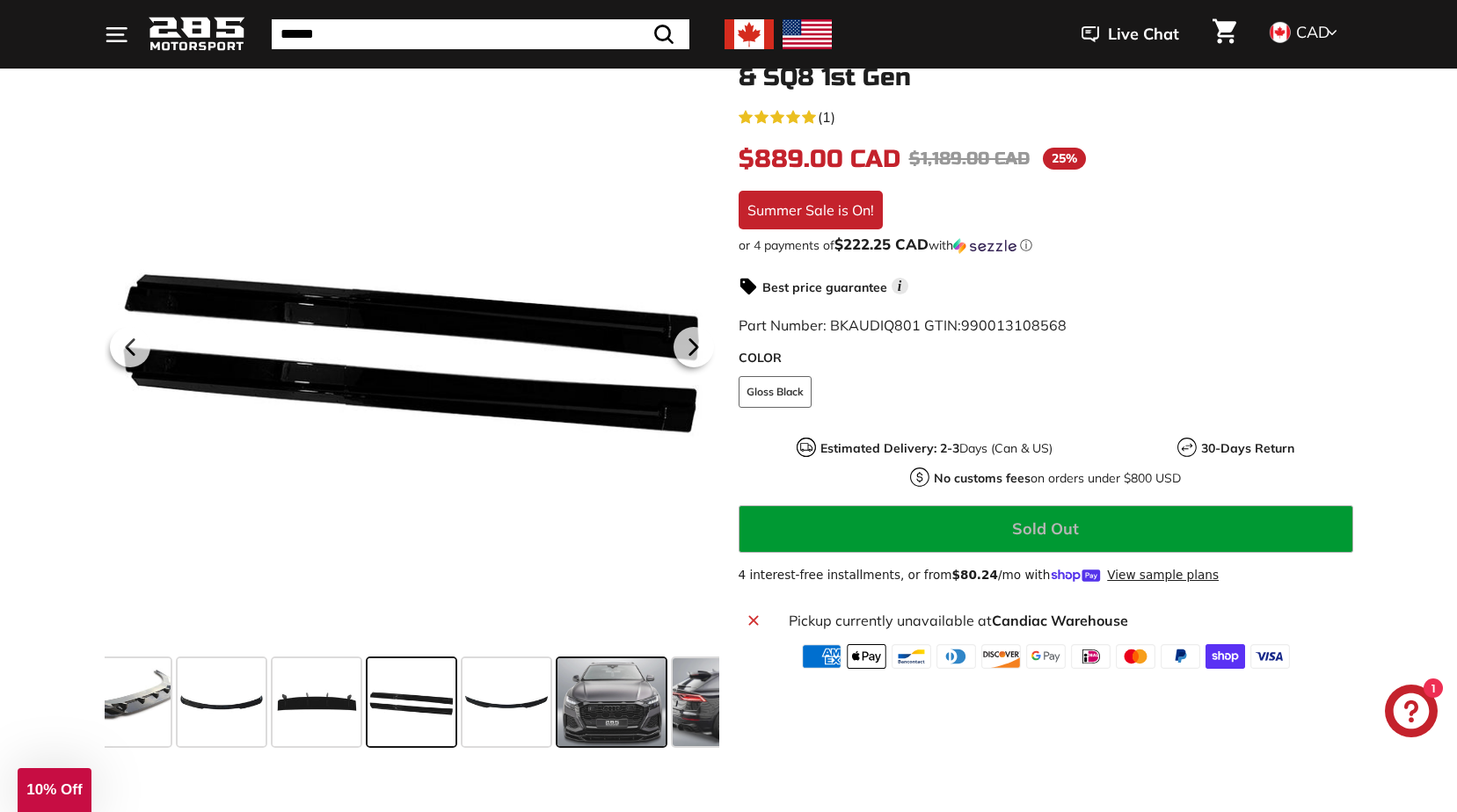
click at [635, 708] on span at bounding box center [611, 702] width 109 height 88
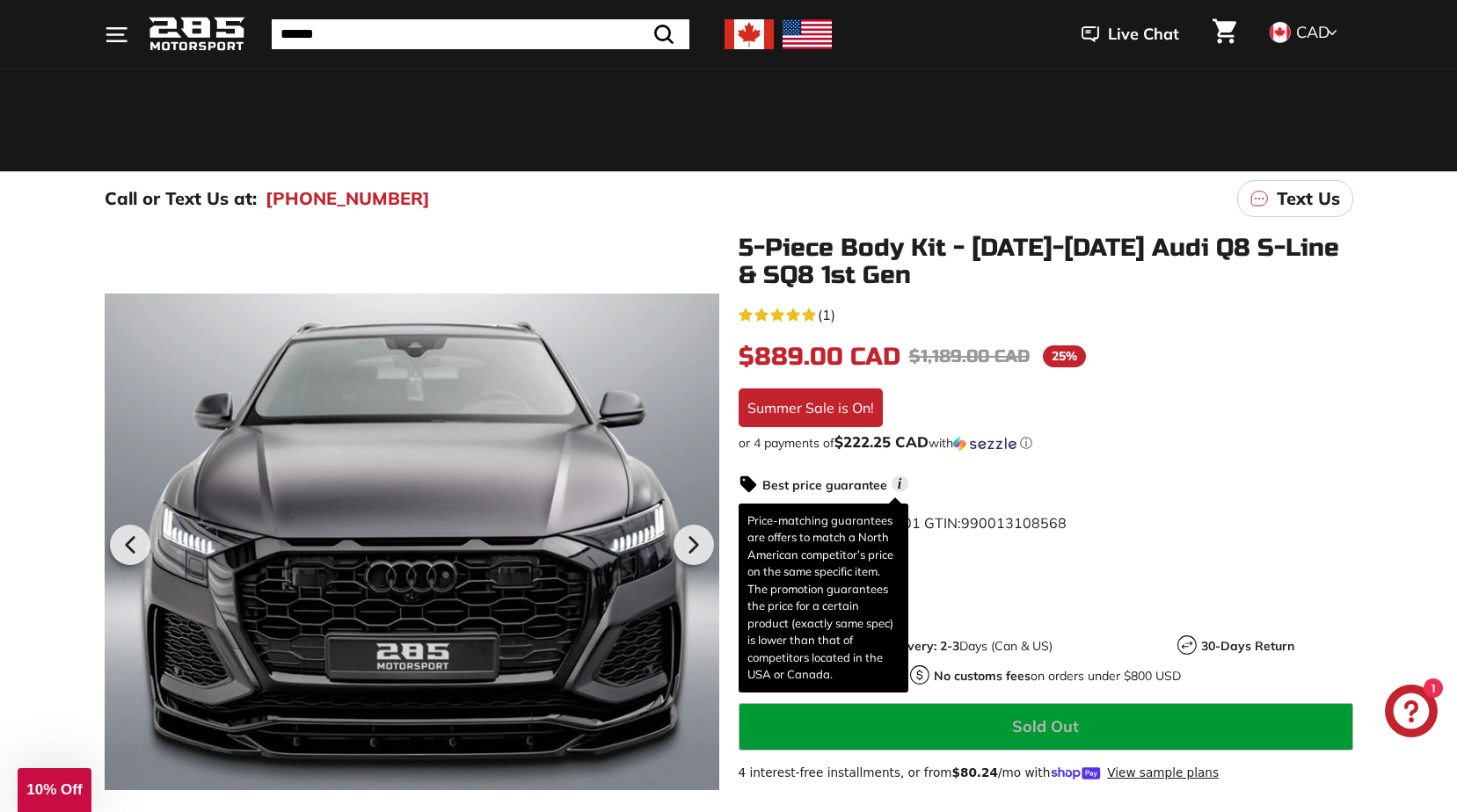
scroll to position [264, 0]
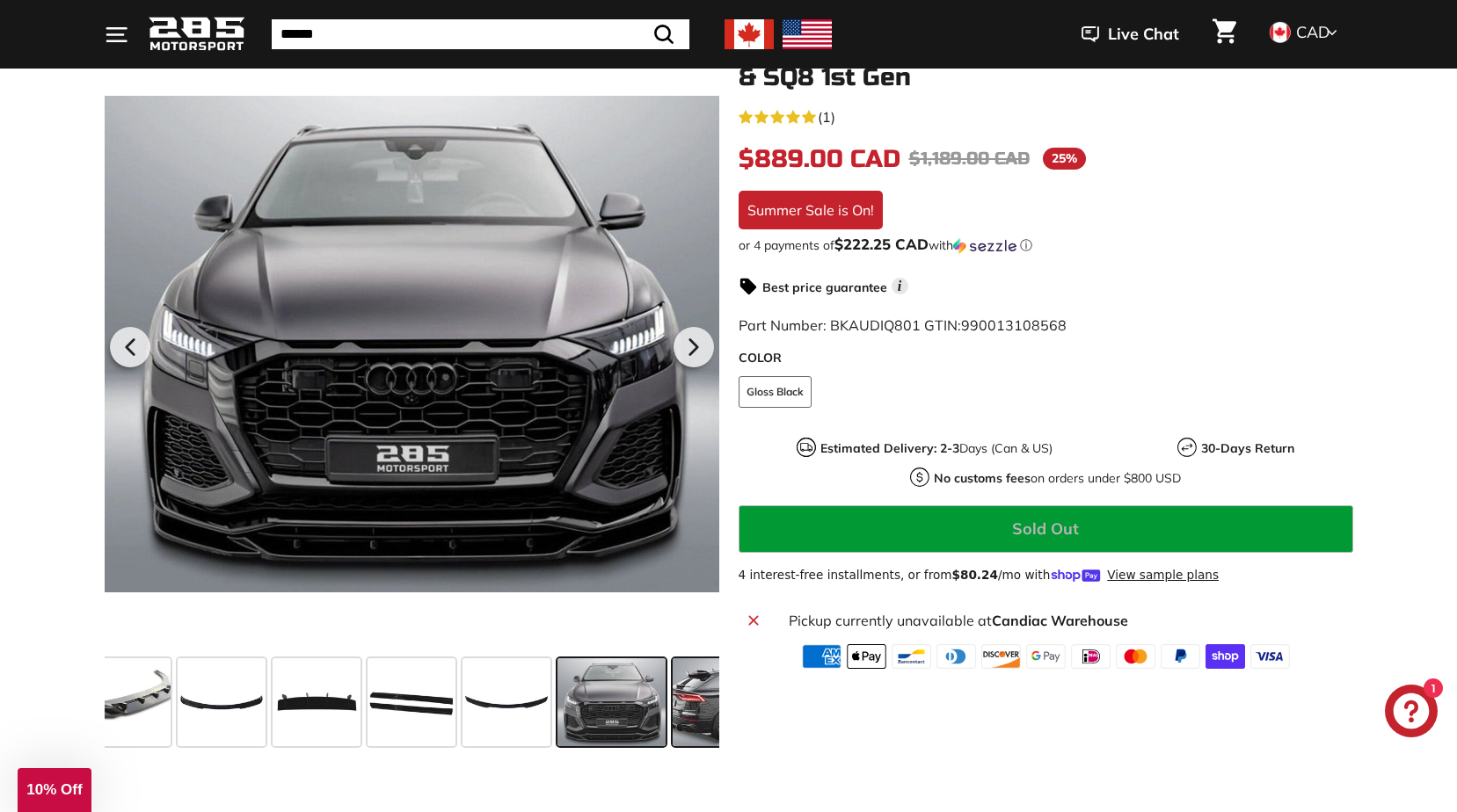
click at [692, 711] on span at bounding box center [739, 702] width 131 height 88
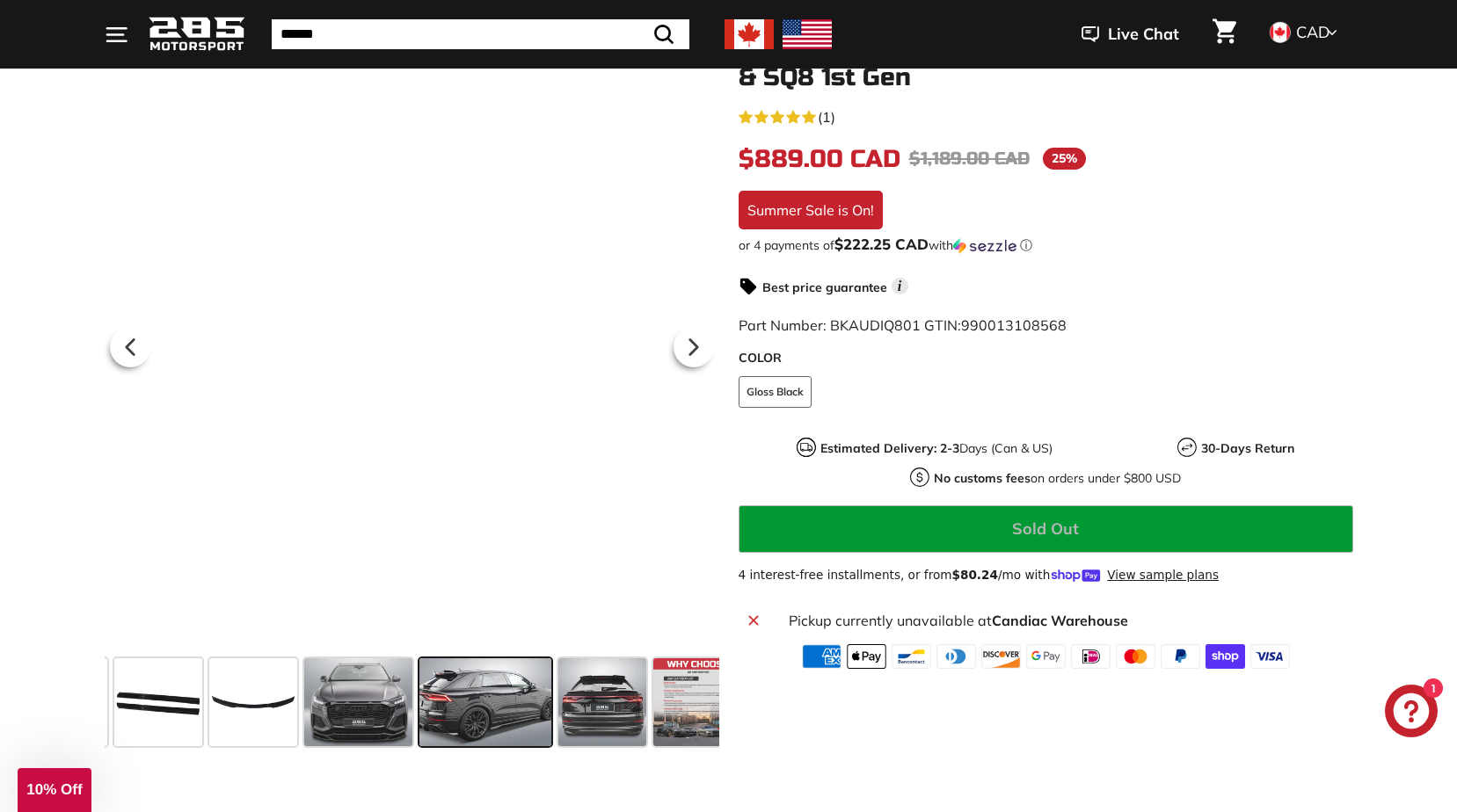
scroll to position [0, 581]
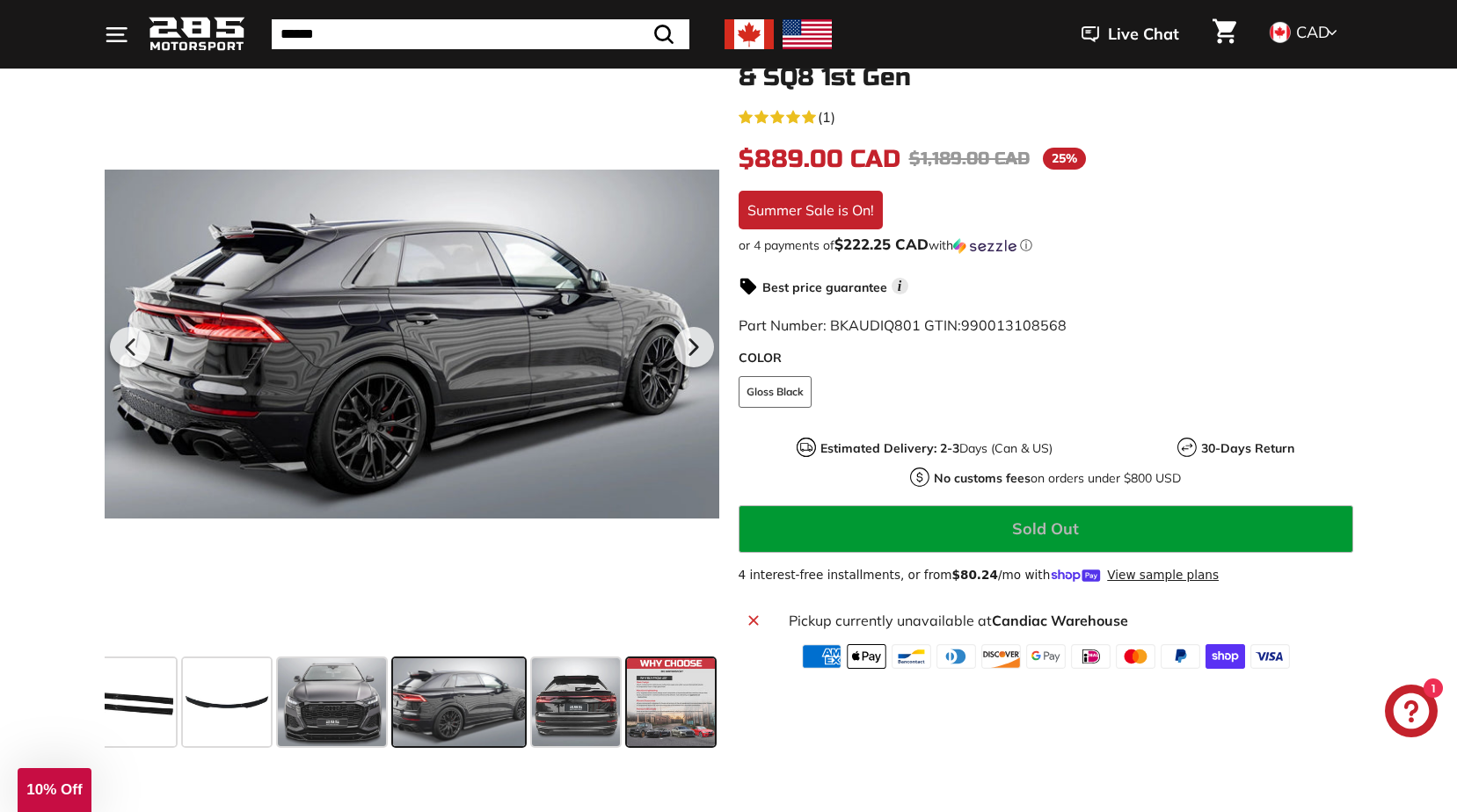
click at [692, 707] on span at bounding box center [671, 702] width 88 height 88
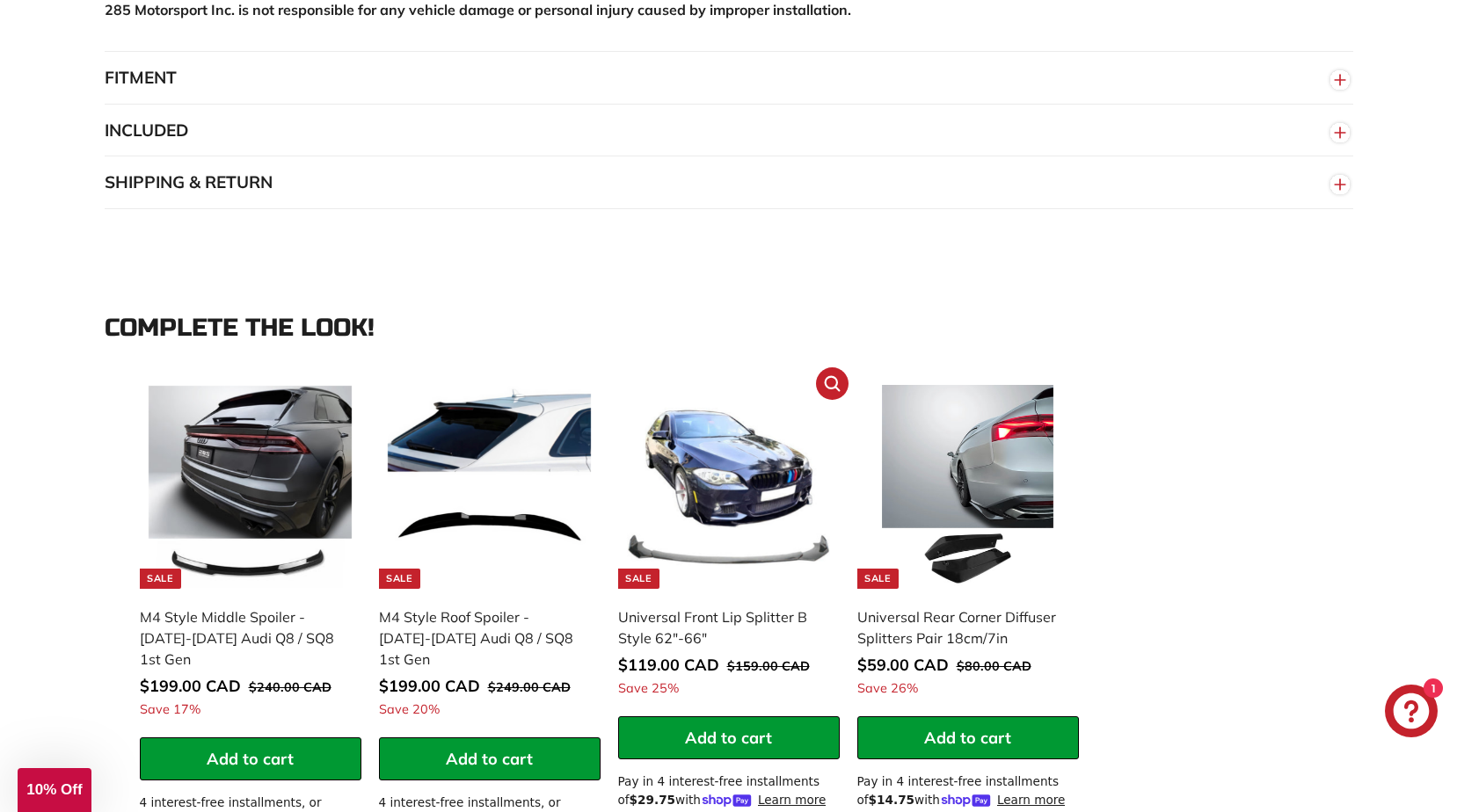
scroll to position [1406, 0]
